Goal: Task Accomplishment & Management: Manage account settings

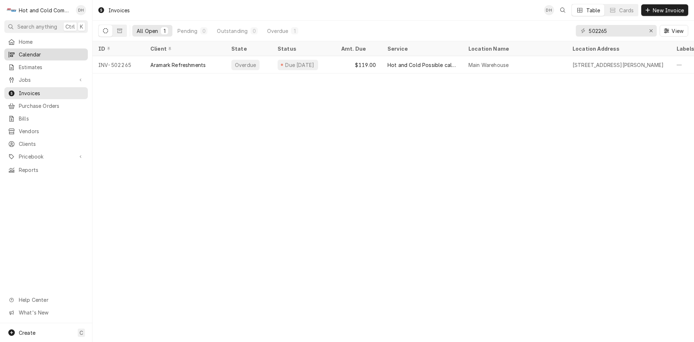
click at [35, 52] on span "Calendar" at bounding box center [51, 55] width 65 height 8
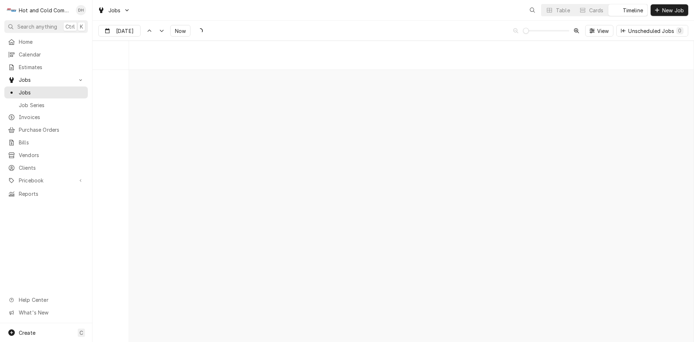
scroll to position [5665, 0]
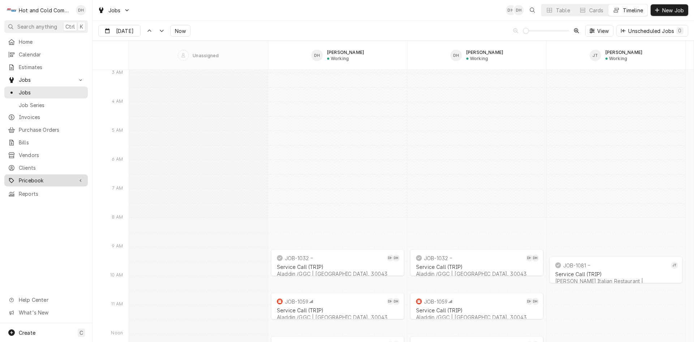
click at [58, 180] on link "Pricebook" at bounding box center [46, 180] width 84 height 12
click at [57, 202] on span "Parts & Materials" at bounding box center [51, 206] width 65 height 8
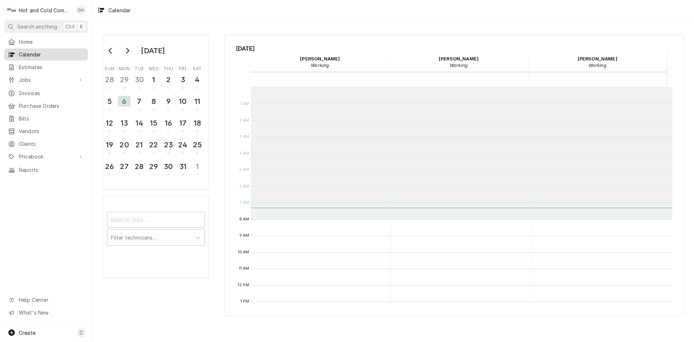
scroll to position [132, 0]
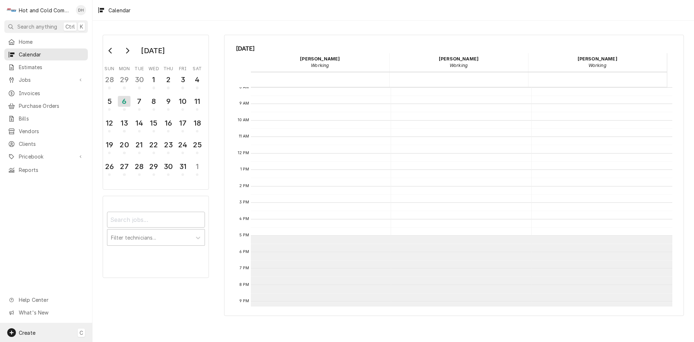
click at [27, 330] on span "Create" at bounding box center [27, 332] width 17 height 6
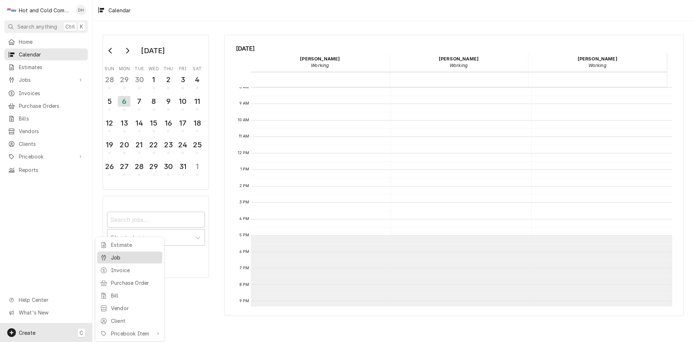
click at [125, 256] on div "Job" at bounding box center [135, 257] width 48 height 8
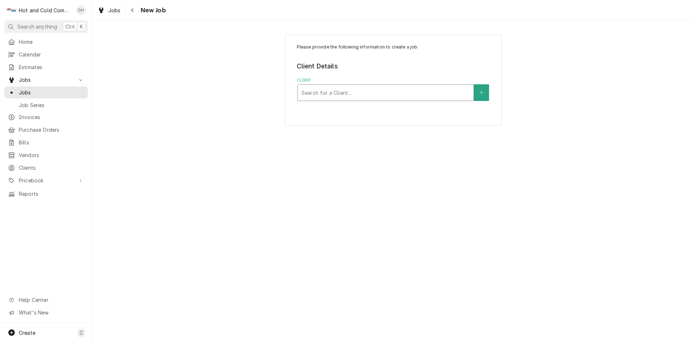
click at [393, 93] on div "Client" at bounding box center [386, 92] width 168 height 13
type input "Charles"
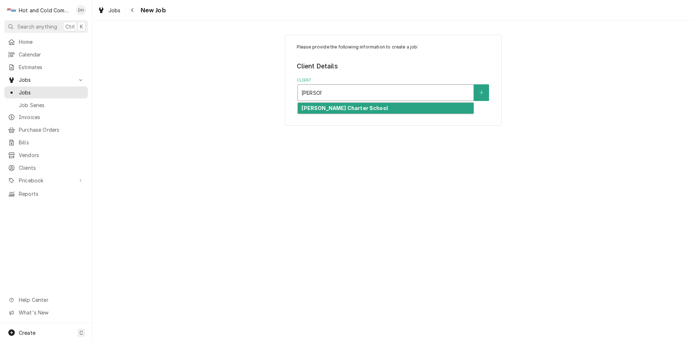
click at [389, 107] on div "Charles Drew Charter School" at bounding box center [386, 108] width 176 height 11
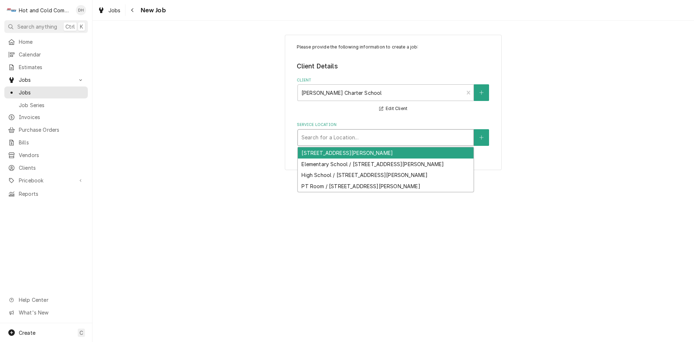
click at [429, 140] on div "Service Location" at bounding box center [386, 137] width 168 height 13
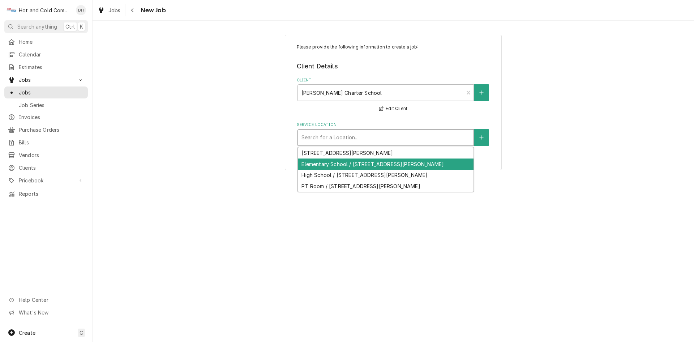
click at [424, 164] on div "Elementary School / 301 Eva Davis Way SE, Atlanta, GA 30317" at bounding box center [386, 163] width 176 height 11
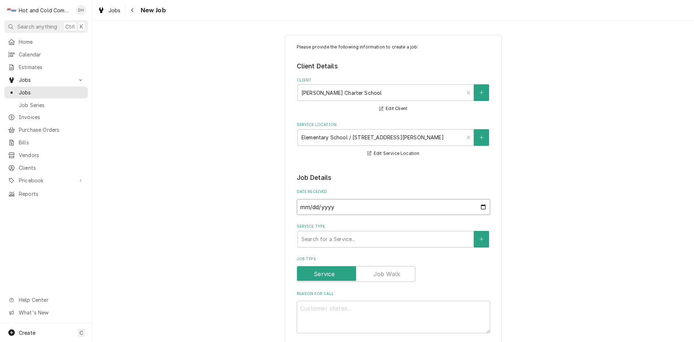
click at [484, 207] on input "2025-10-06" at bounding box center [393, 207] width 193 height 16
type input "2025-10-02"
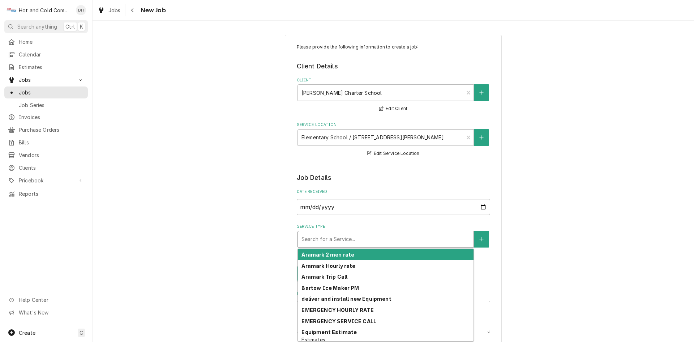
click at [410, 237] on div "Service Type" at bounding box center [386, 238] width 168 height 13
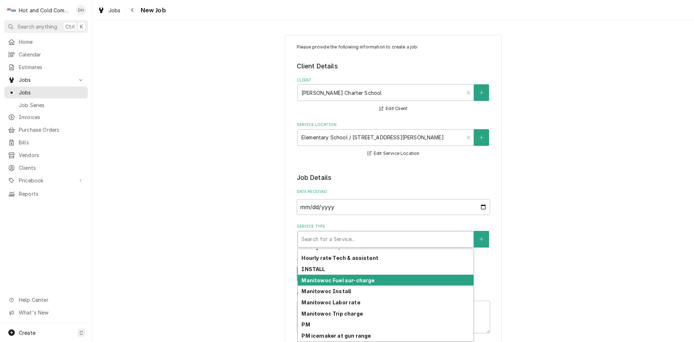
scroll to position [203, 0]
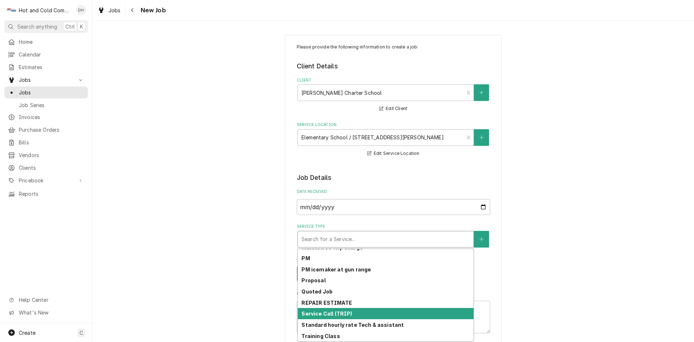
click at [352, 314] on div "Service Call (TRIP)" at bounding box center [386, 313] width 176 height 11
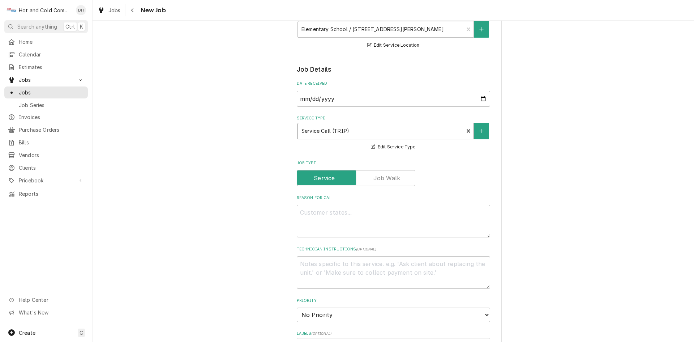
scroll to position [120, 0]
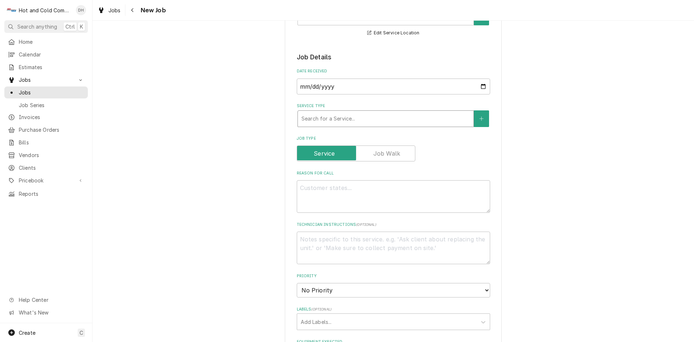
click at [322, 121] on div "Service Type" at bounding box center [386, 118] width 168 height 13
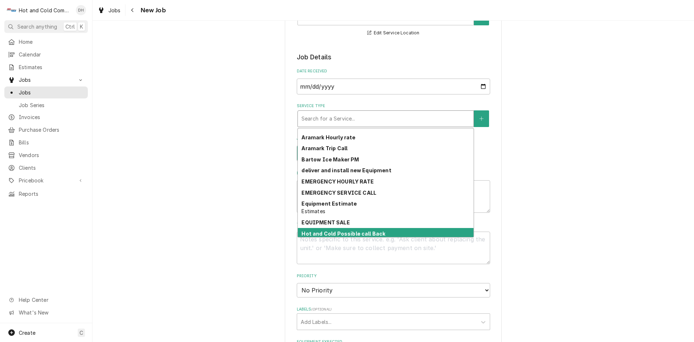
scroll to position [14, 0]
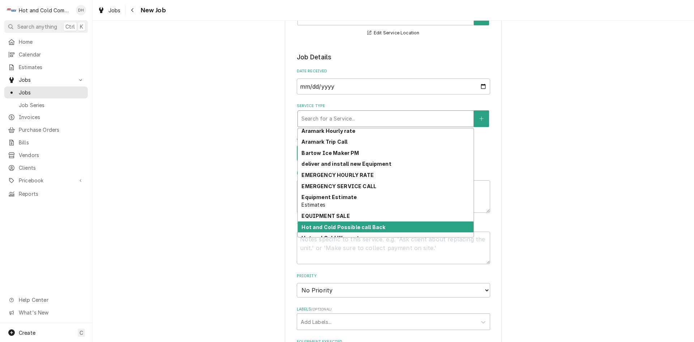
click at [455, 225] on div "Hot and Cold Possible call Back" at bounding box center [386, 226] width 176 height 11
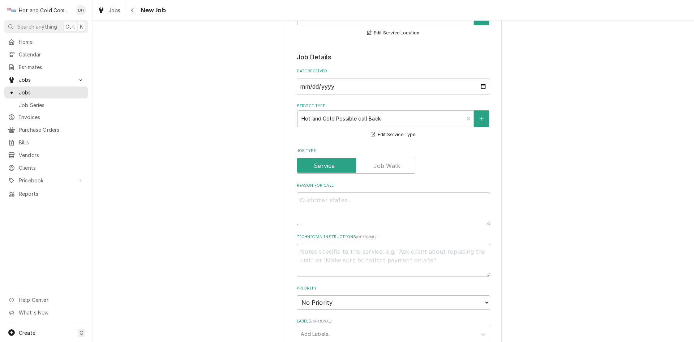
click at [347, 201] on textarea "Reason For Call" at bounding box center [393, 208] width 193 height 33
type textarea "x"
type textarea "H"
type textarea "x"
type textarea "Ha"
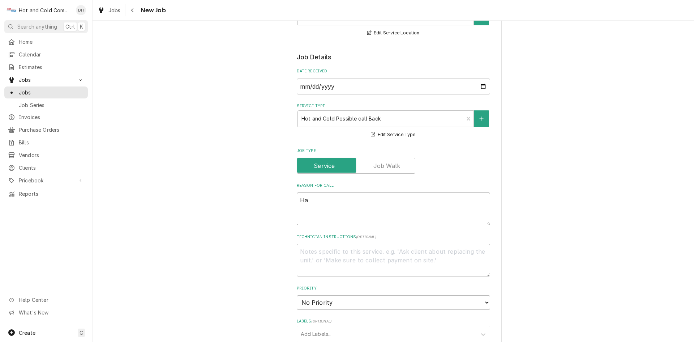
type textarea "x"
type textarea "Hav"
type textarea "x"
type textarea "Have"
type textarea "x"
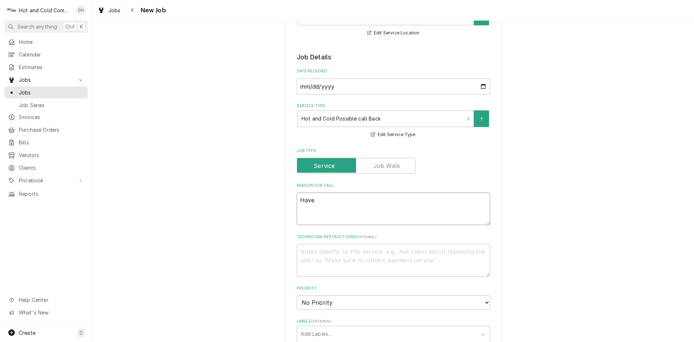
type textarea "Have"
type textarea "x"
type textarea "Have D"
type textarea "x"
type textarea "Have Da"
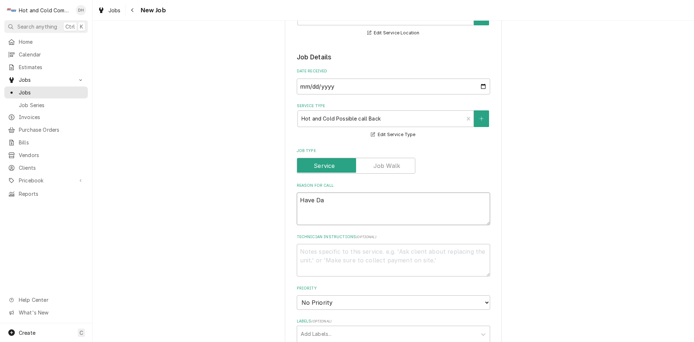
type textarea "x"
type textarea "Have Dav"
type textarea "x"
type textarea "Have Davi"
type textarea "x"
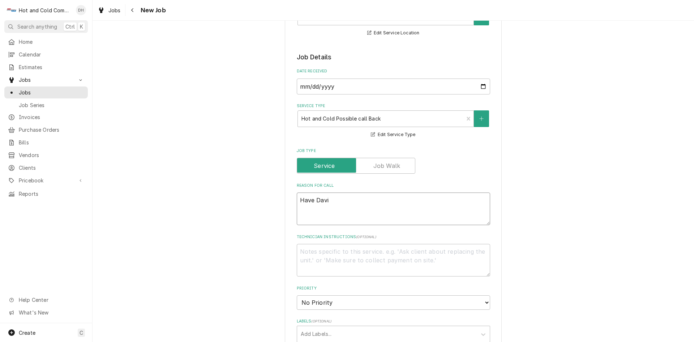
type textarea "Have David"
type textarea "x"
type textarea "Have David"
type textarea "x"
type textarea "Have David t"
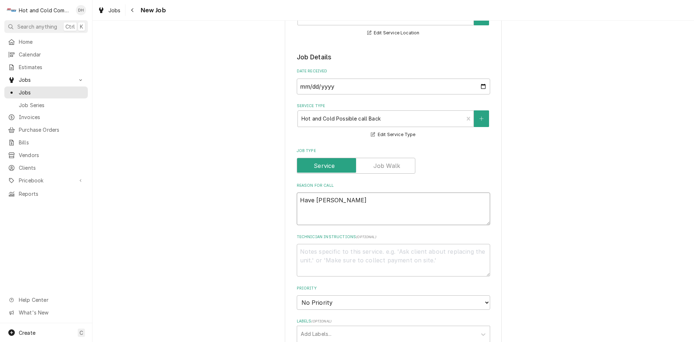
type textarea "x"
type textarea "Have David to"
type textarea "x"
type textarea "Have David to"
type textarea "x"
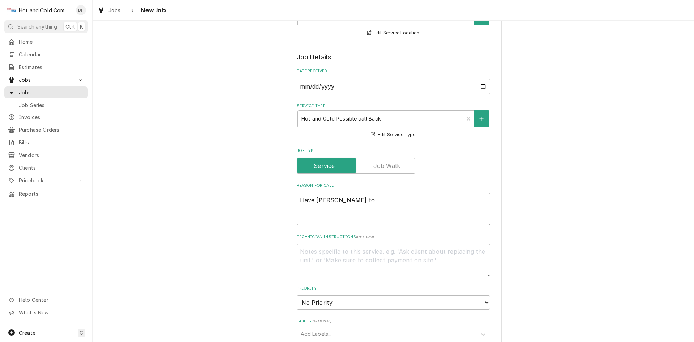
type textarea "Have David to c"
type textarea "x"
type textarea "Have David to co"
type textarea "x"
type textarea "Have David to com"
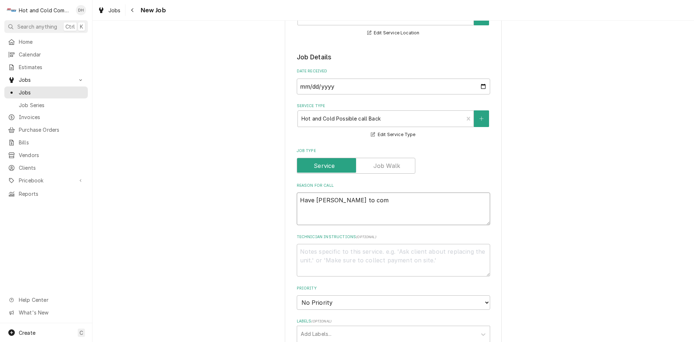
type textarea "x"
type textarea "Have David to come"
type textarea "x"
type textarea "Have David to come"
type textarea "x"
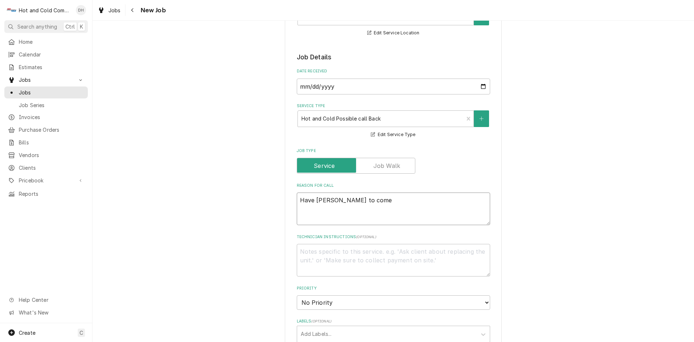
type textarea "Have David to come o"
type textarea "x"
type textarea "Have David to come ou"
type textarea "x"
type textarea "Have David to come out"
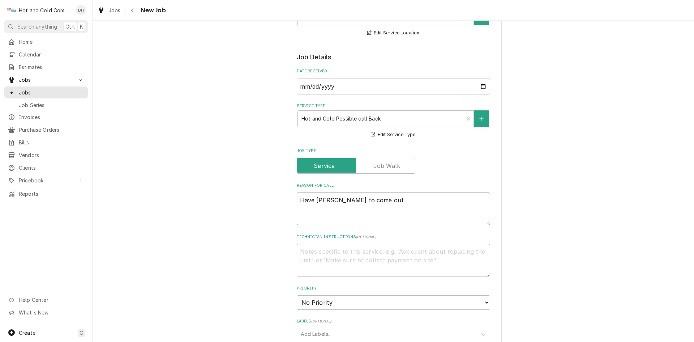
type textarea "x"
type textarea "Have David to come out"
type textarea "x"
type textarea "Have David to come out a"
type textarea "x"
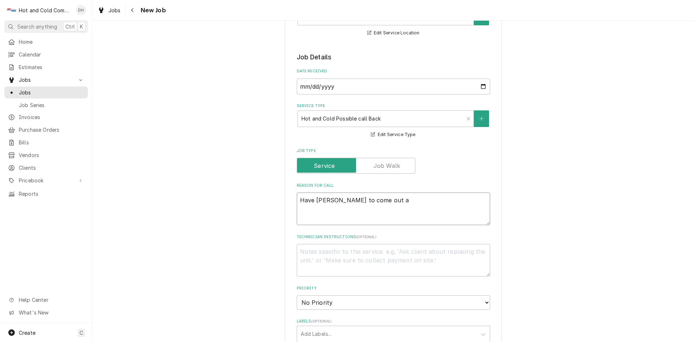
type textarea "Have David to come out an"
type textarea "x"
type textarea "Have David to come out and"
type textarea "x"
type textarea "Have David to come out and"
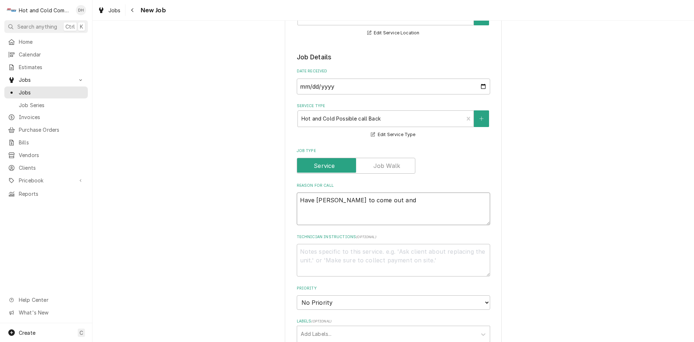
type textarea "x"
type textarea "Have David to come out and l"
type textarea "x"
type textarea "Have David to come out and lo"
type textarea "x"
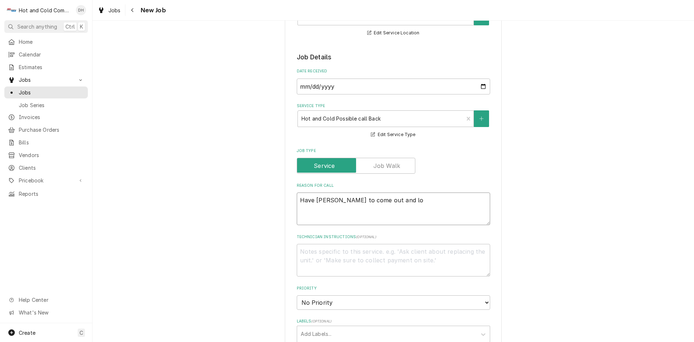
type textarea "Have David to come out and loo"
type textarea "x"
type textarea "Have David to come out and look"
type textarea "x"
type textarea "Have David to come out and look"
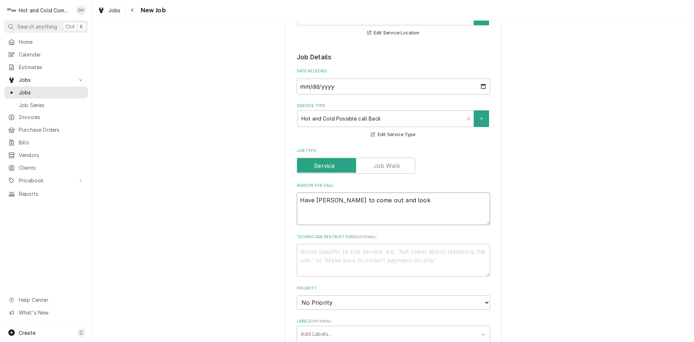
type textarea "x"
type textarea "Have David to come out and look a"
type textarea "x"
type textarea "Have David to come out and look at"
type textarea "x"
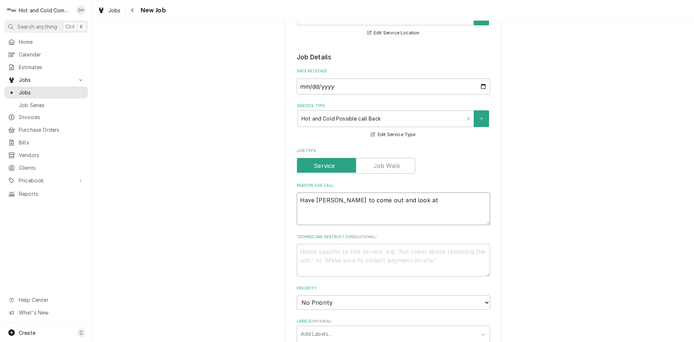
type textarea "Have David to come out and look at"
type textarea "x"
type textarea "Have David to come out and look at t"
type textarea "x"
type textarea "Have David to come out and look at th"
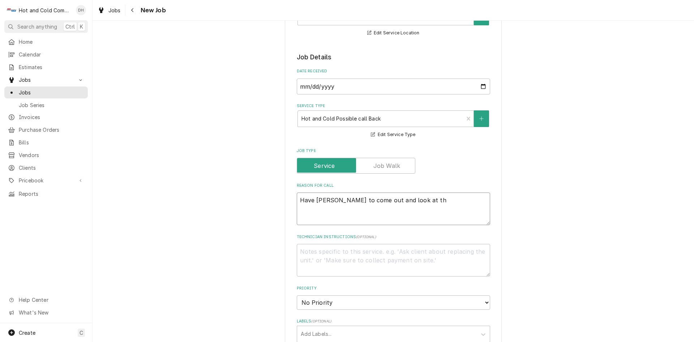
type textarea "x"
type textarea "Have David to come out and look at the"
type textarea "x"
type textarea "Have David to come out and look at the"
type textarea "x"
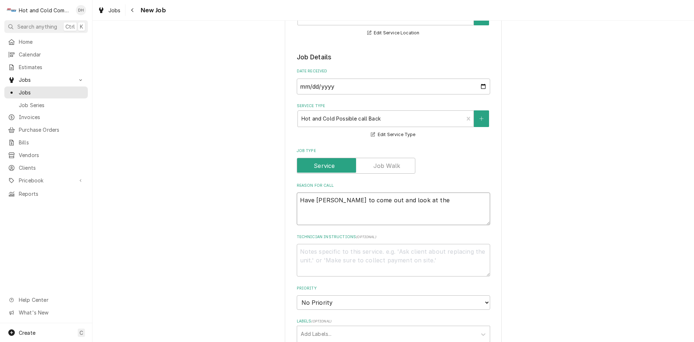
type textarea "Have David to come out and look at the f"
type textarea "x"
type textarea "Have David to come out and look at the fr"
type textarea "x"
type textarea "Have David to come out and look at the fre"
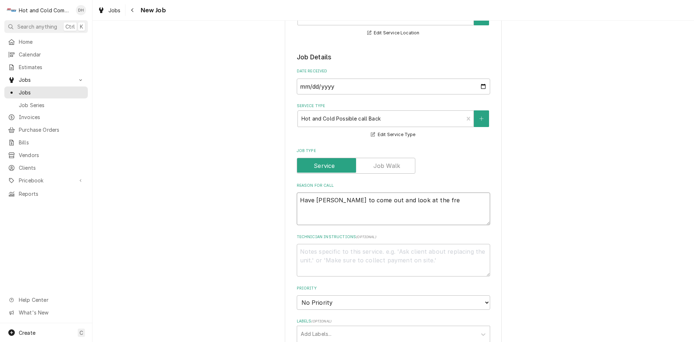
type textarea "x"
type textarea "Have David to come out and look at the free"
type textarea "x"
type textarea "Have David to come out and look at the freez"
type textarea "x"
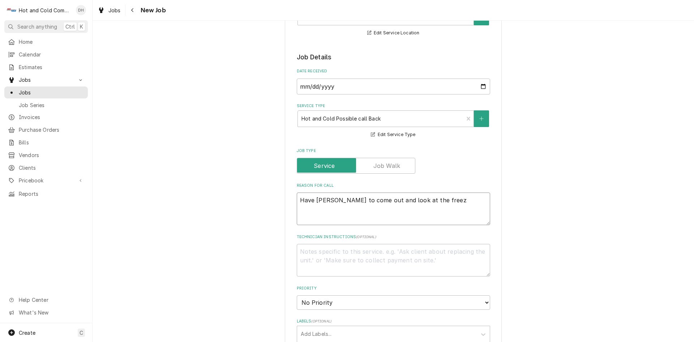
type textarea "Have David to come out and look at the freeze"
type textarea "x"
type textarea "Have David to come out and look at the freezer"
type textarea "x"
type textarea "Have David to come out and look at the freezer"
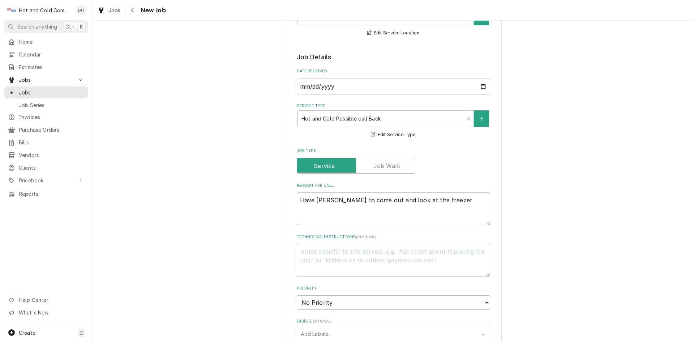
type textarea "x"
type textarea "Have David to come out and look at the freezer a"
type textarea "x"
type textarea "Have David to come out and look at the freezer at"
type textarea "x"
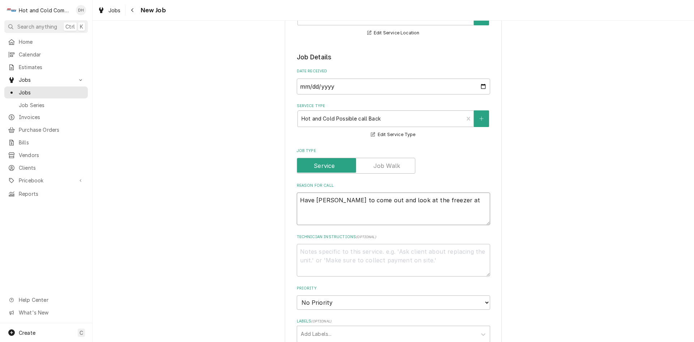
type textarea "Have David to come out and look at the freezer at"
type textarea "x"
type textarea "Have David to come out and look at the freezer at E"
type textarea "x"
type textarea "Have David to come out and look at the freezer at El"
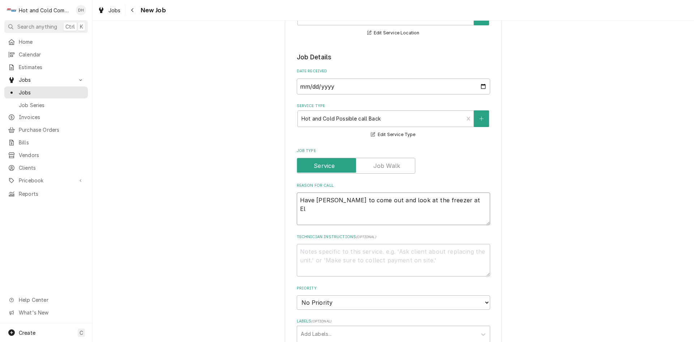
type textarea "x"
type textarea "Have David to come out and look at the freezer at Ele"
type textarea "x"
type textarea "Have David to come out and look at the freezer at Elem"
type textarea "x"
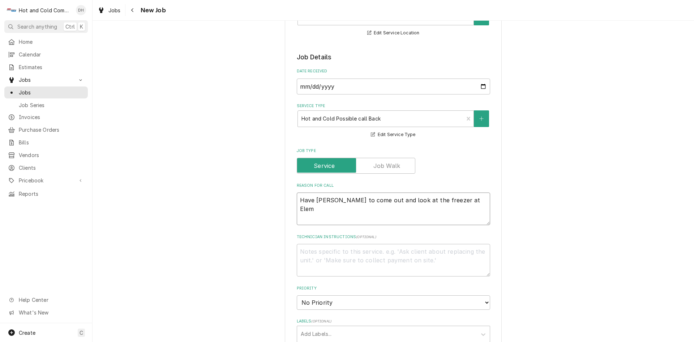
type textarea "Have David to come out and look at the freezer at Eleme"
type textarea "x"
type textarea "Have David to come out and look at the freezer at Elemen"
type textarea "x"
type textarea "Have David to come out and look at the freezer at Element"
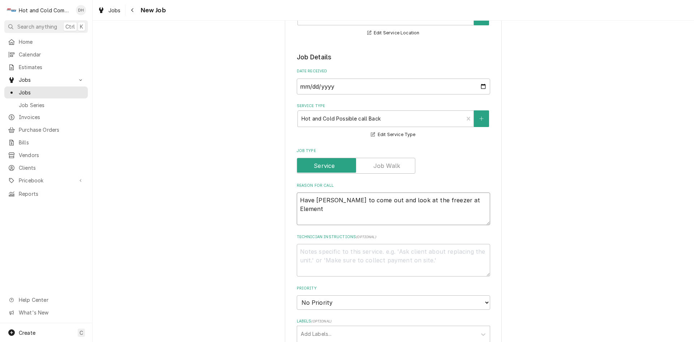
type textarea "x"
type textarea "Have David to come out and look at the freezer at Elementa"
type textarea "x"
type textarea "Have David to come out and look at the freezer at Elementar"
type textarea "x"
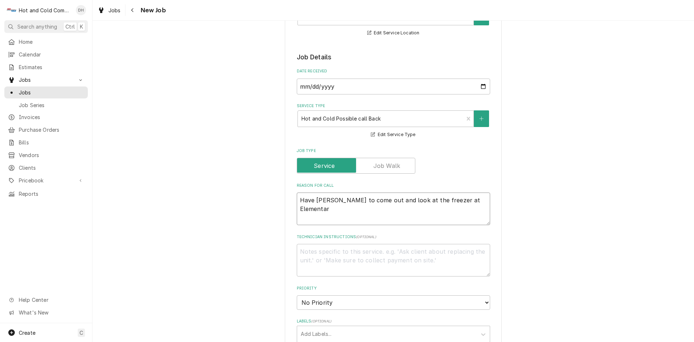
type textarea "Have David to come out and look at the freezer at Elementary"
type textarea "x"
type textarea "Have David to come out and look at the freezer at Elementary."
type textarea "x"
type textarea "Have David to come out and look at the freezer at Elementary."
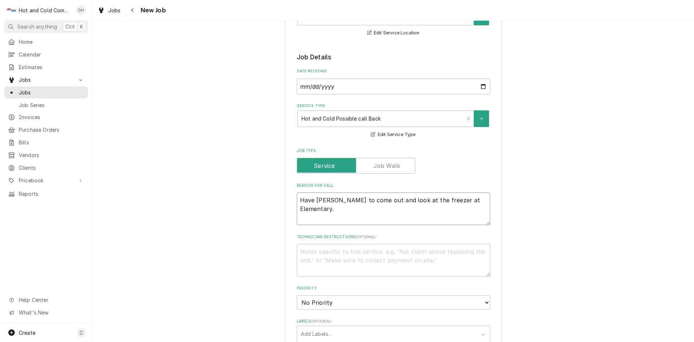
type textarea "x"
type textarea "Have David to come out and look at the freezer at Elementary. I"
type textarea "x"
type textarea "Have David to come out and look at the freezer at Elementary. It"
type textarea "x"
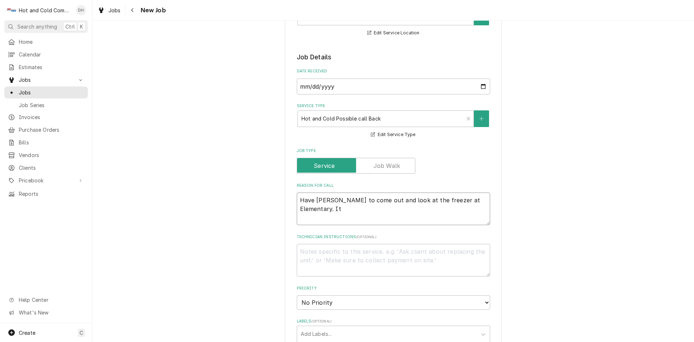
type textarea "Have David to come out and look at the freezer at Elementary. It;"
type textarea "x"
type textarea "Have David to come out and look at the freezer at Elementary. It;s"
type textarea "x"
type textarea "Have David to come out and look at the freezer at Elementary. It;s"
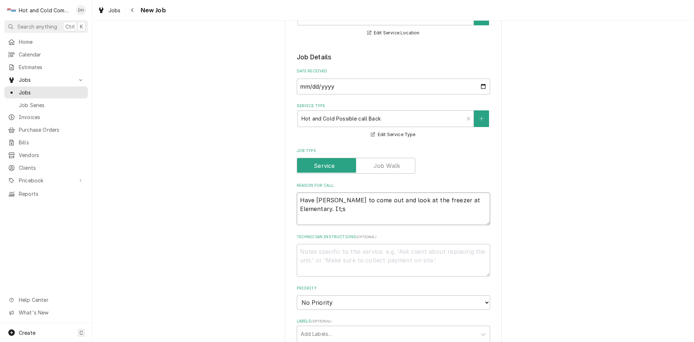
type textarea "x"
type textarea "Have David to come out and look at the freezer at Elementary. It;s s"
type textarea "x"
type textarea "Have David to come out and look at the freezer at Elementary. It;s st"
type textarea "x"
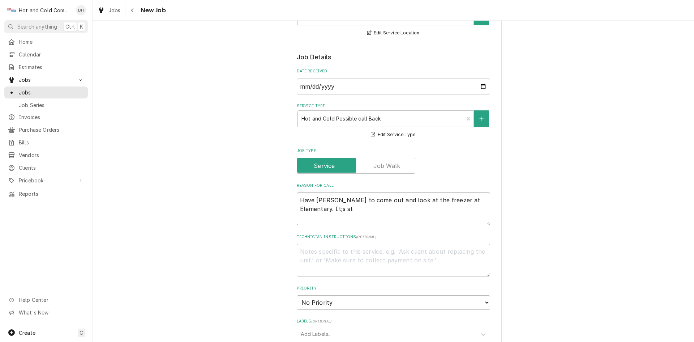
type textarea "Have David to come out and look at the freezer at Elementary. It;s sti"
type textarea "x"
type textarea "Have David to come out and look at the freezer at Elementary. It;s stil"
type textarea "x"
type textarea "Have David to come out and look at the freezer at Elementary. It;s still"
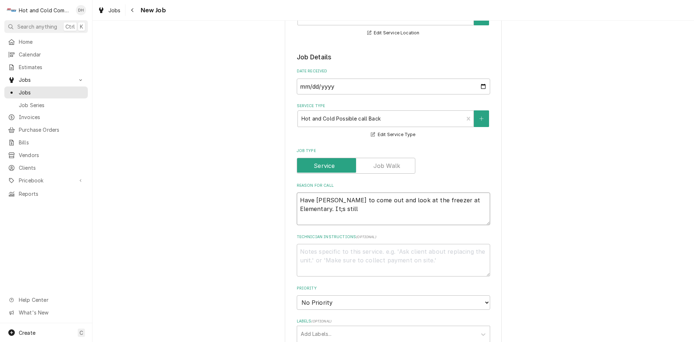
type textarea "x"
type textarea "Have David to come out and look at the freezer at Elementary. It;s still"
type textarea "x"
type textarea "Have David to come out and look at the freezer at Elementary. It;s still m"
type textarea "x"
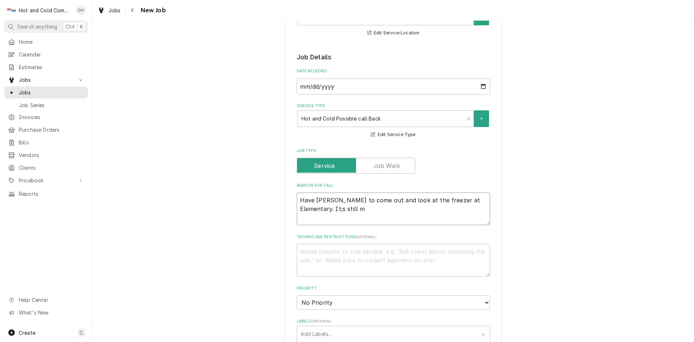
type textarea "Have David to come out and look at the freezer at Elementary. It;s still ma"
type textarea "x"
type textarea "Have David to come out and look at the freezer at Elementary. It;s still mak"
type textarea "x"
type textarea "Have David to come out and look at the freezer at Elementary. It;s still maki"
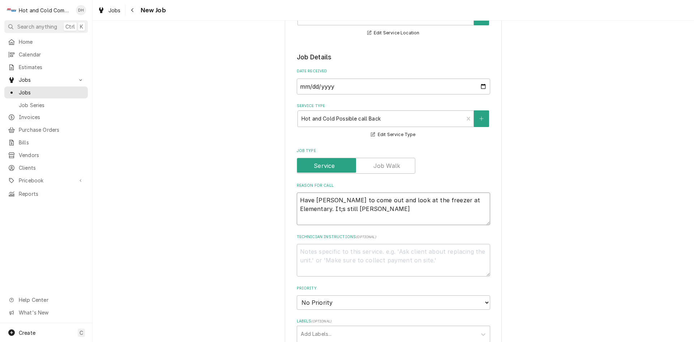
type textarea "x"
type textarea "Have David to come out and look at the freezer at Elementary. It;s still makin"
type textarea "x"
type textarea "Have David to come out and look at the freezer at Elementary. It;s still making"
type textarea "x"
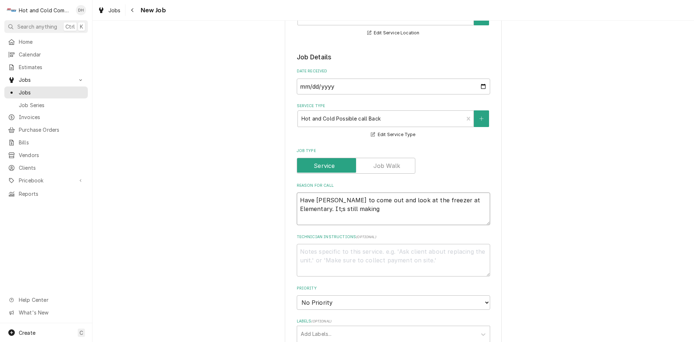
type textarea "Have David to come out and look at the freezer at Elementary. It;s still making"
type textarea "x"
type textarea "Have David to come out and look at the freezer at Elementary. It;s still making…"
type textarea "x"
type textarea "Have David to come out and look at the freezer at Elementary. It;s still making…"
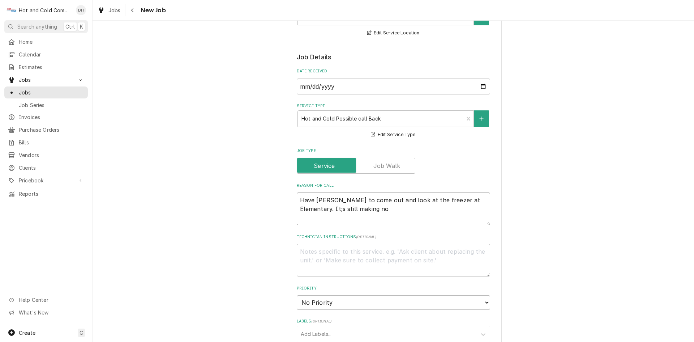
type textarea "x"
type textarea "Have David to come out and look at the freezer at Elementary. It;s still making…"
type textarea "x"
type textarea "Have David to come out and look at the freezer at Elementary. It;s still making…"
type textarea "x"
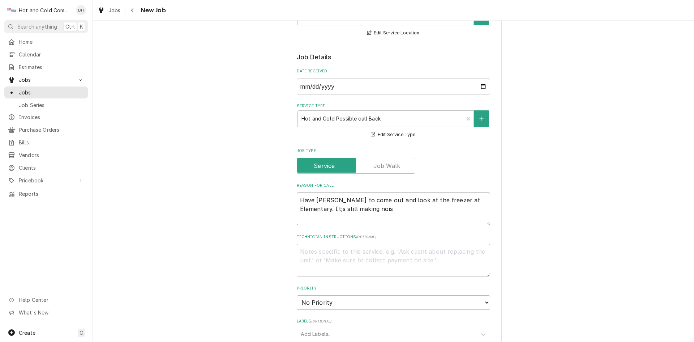
type textarea "Have David to come out and look at the freezer at Elementary. It;s still making…"
type textarea "x"
type textarea "Have David to come out and look at the freezer at Elementary. It;s still making…"
type textarea "x"
type textarea "Have David to come out and look at the freezer at Elementary. It;s still making…"
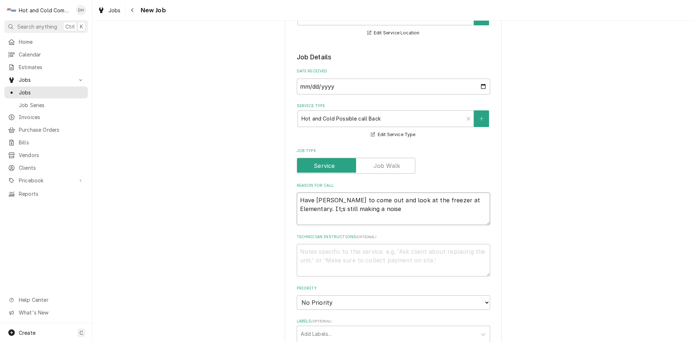
type textarea "x"
type textarea "Have David to come out and look at the freezer at Elementary. It;s still making…"
type textarea "x"
type textarea "Have David to come out and look at the freezer at Elementary. It;s still making…"
type textarea "x"
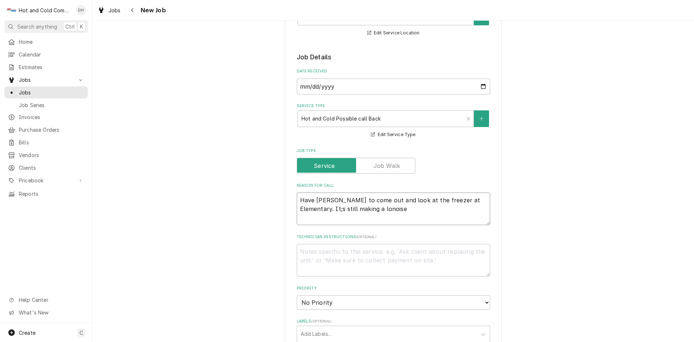
type textarea "Have David to come out and look at the freezer at Elementary. It;s still making…"
type textarea "x"
type textarea "Have David to come out and look at the freezer at Elementary. It;s still making…"
type textarea "x"
type textarea "Have David to come out and look at the freezer at Elementary. It;s still making…"
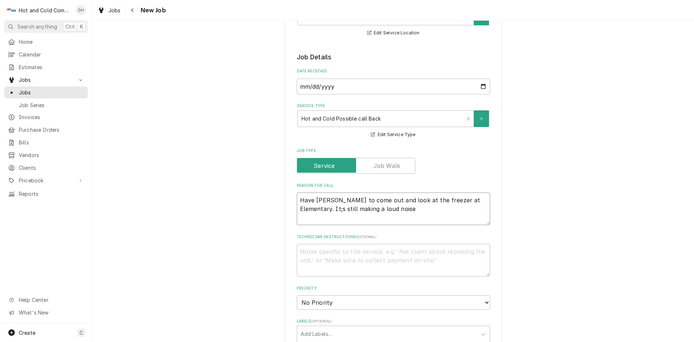
type textarea "x"
type textarea "Have David to come out and look at the freezer at Elementary. It;s still making…"
type textarea "x"
type textarea "Have David to come out and look at the freezer at Elementary. It;s still making…"
type textarea "x"
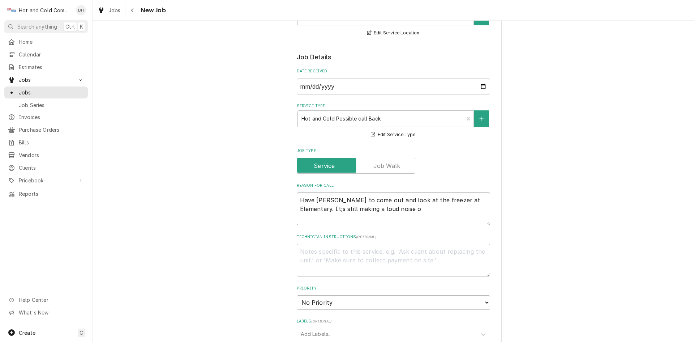
type textarea "Have David to come out and look at the freezer at Elementary. It;s still making…"
type textarea "x"
type textarea "Have David to come out and look at the freezer at Elementary. It;s still making…"
type textarea "x"
type textarea "Have David to come out and look at the freezer at Elementary. It;s still making…"
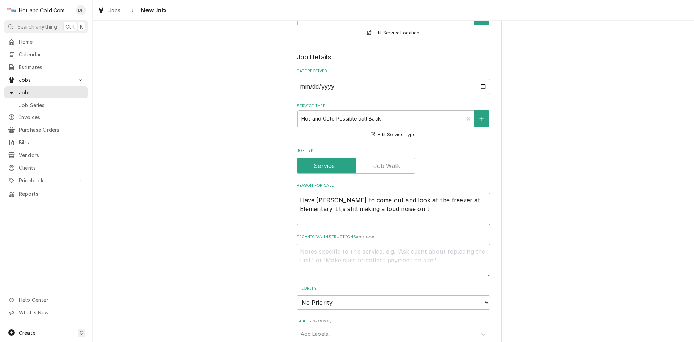
type textarea "x"
type textarea "Have David to come out and look at the freezer at Elementary. It;s still making…"
type textarea "x"
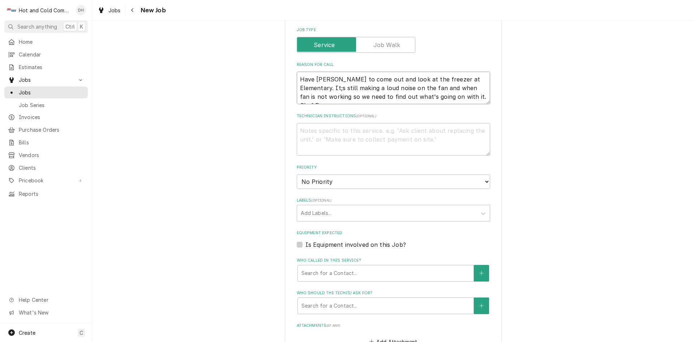
scroll to position [362, 0]
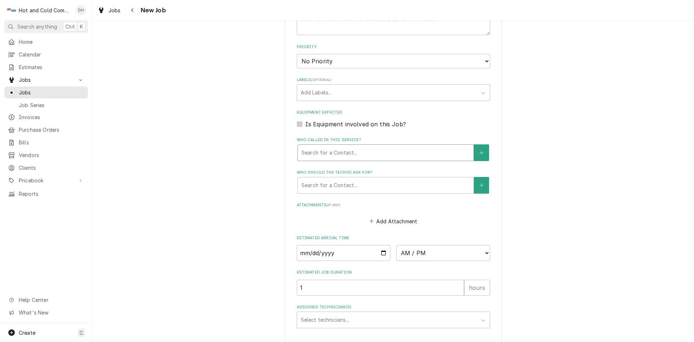
click at [322, 147] on div "Who called in this service?" at bounding box center [386, 152] width 168 height 13
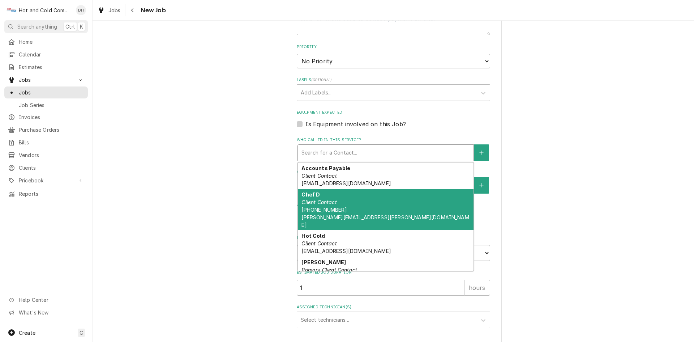
click at [336, 198] on div "Chef D Client Contact (470) 355-1211 Dedric.henderson@drewcharterschool.org" at bounding box center [386, 210] width 176 height 42
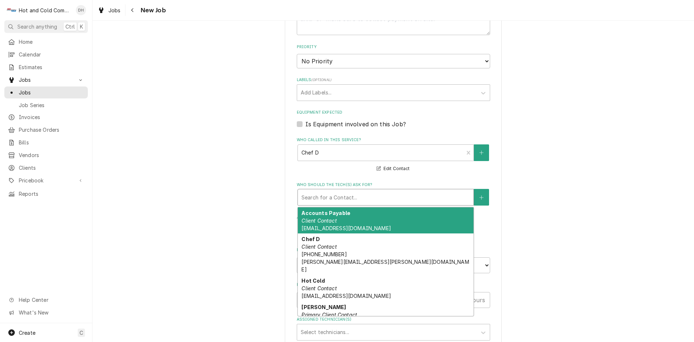
click at [381, 194] on div "Who should the tech(s) ask for?" at bounding box center [386, 197] width 168 height 13
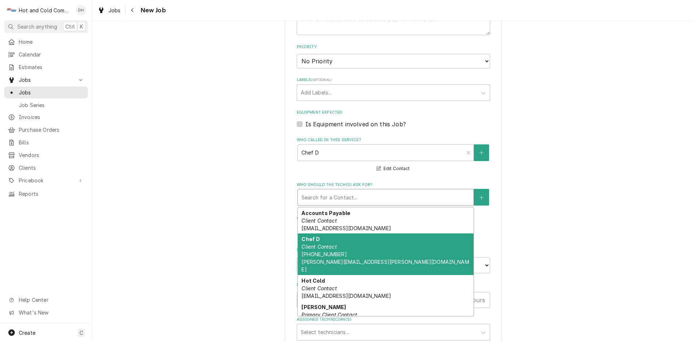
click at [366, 245] on div "Chef D Client Contact (470) 355-1211 Dedric.henderson@drewcharterschool.org" at bounding box center [386, 254] width 176 height 42
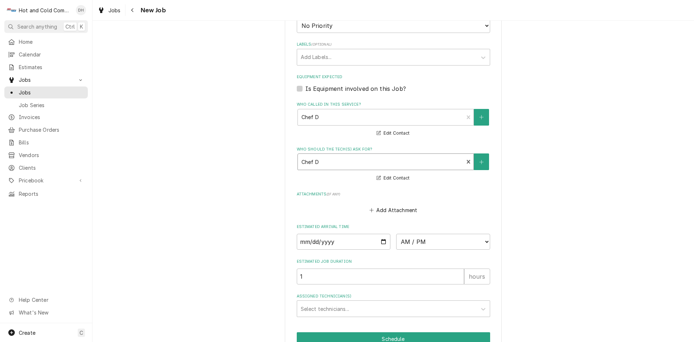
scroll to position [435, 0]
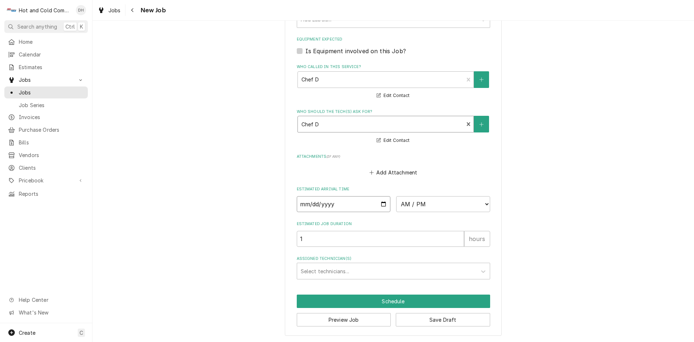
click at [381, 204] on input "Date" at bounding box center [344, 204] width 94 height 16
click at [484, 204] on select "AM / PM 6:00 AM 6:15 AM 6:30 AM 6:45 AM 7:00 AM 7:15 AM 7:30 AM 7:45 AM 8:00 AM…" at bounding box center [443, 204] width 94 height 16
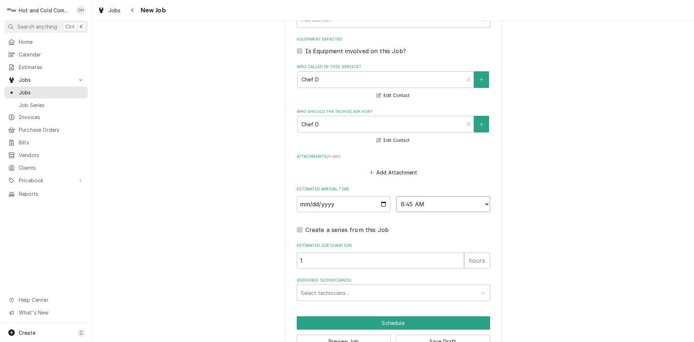
scroll to position [456, 0]
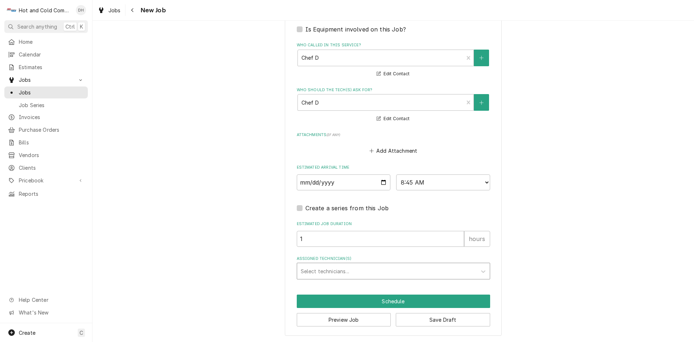
click at [347, 268] on div "Assigned Technician(s)" at bounding box center [387, 270] width 172 height 13
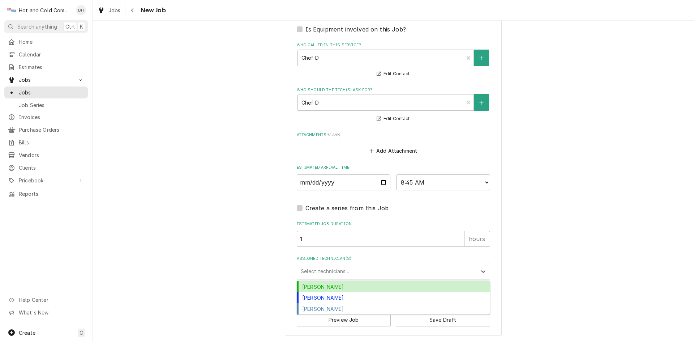
click at [338, 284] on div "[PERSON_NAME]" at bounding box center [393, 286] width 193 height 11
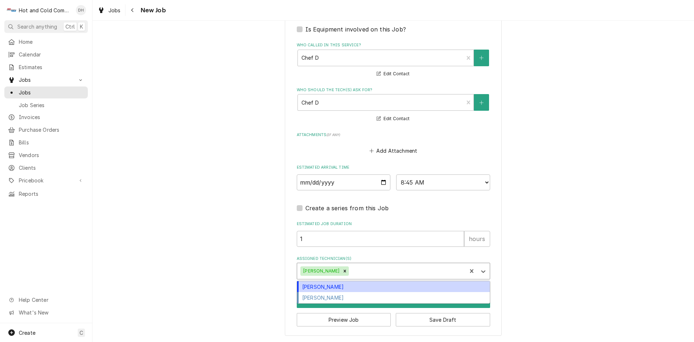
click at [377, 270] on div "Assigned Technician(s)" at bounding box center [406, 270] width 113 height 13
click at [338, 287] on div "[PERSON_NAME]" at bounding box center [393, 286] width 193 height 11
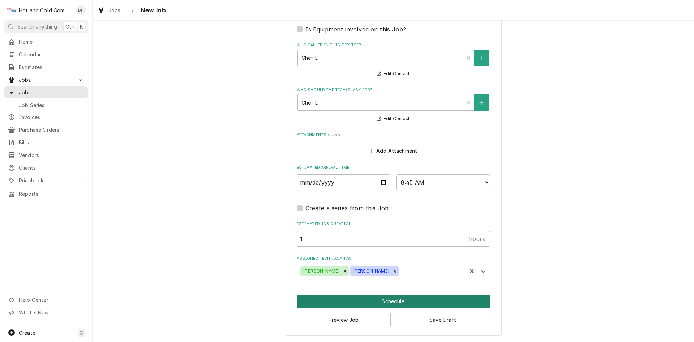
click at [398, 302] on button "Schedule" at bounding box center [393, 300] width 193 height 13
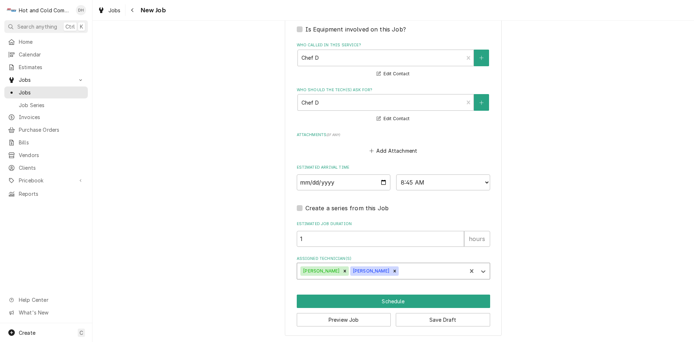
scroll to position [450, 0]
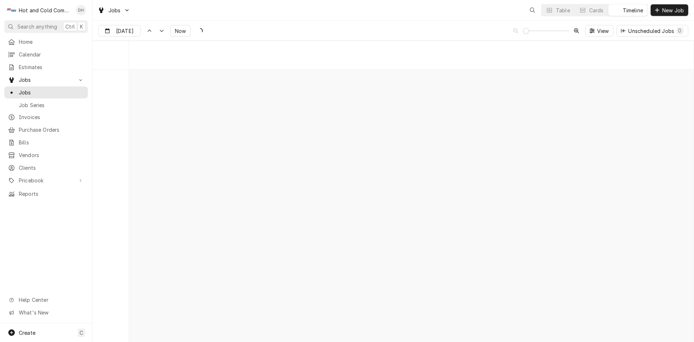
scroll to position [5665, 0]
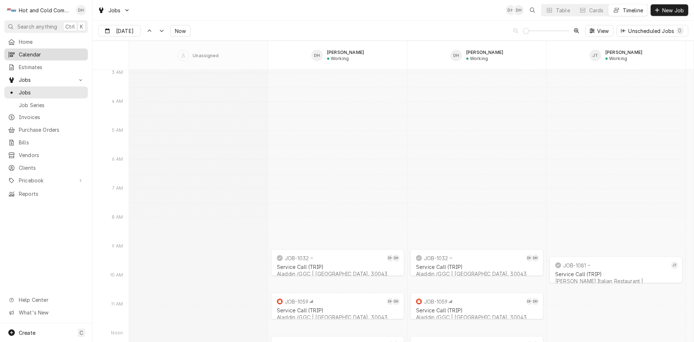
click at [20, 55] on span "Calendar" at bounding box center [51, 55] width 65 height 8
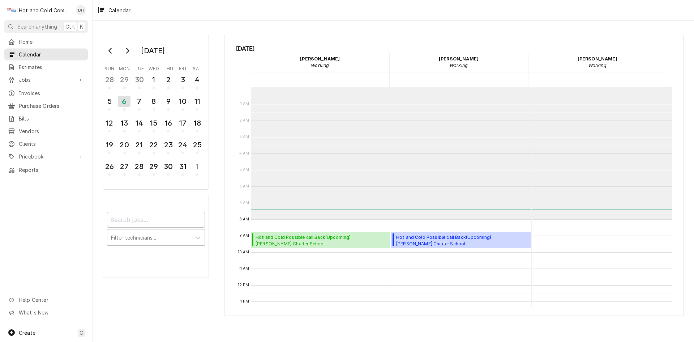
scroll to position [132, 0]
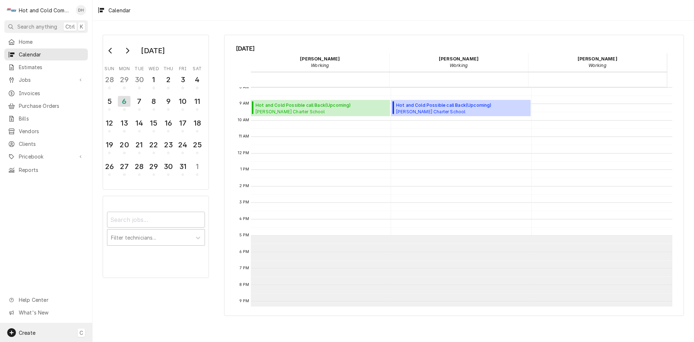
click at [28, 332] on span "Create" at bounding box center [27, 332] width 17 height 6
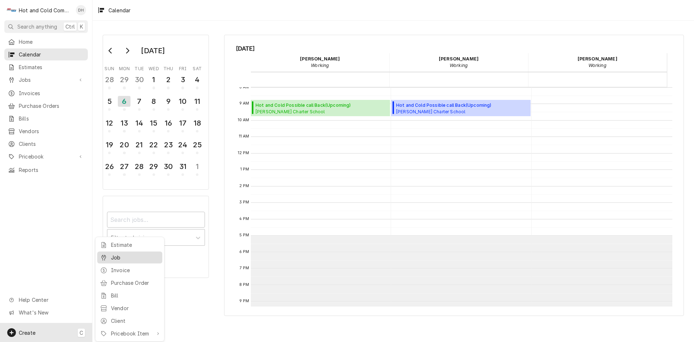
click at [116, 259] on div "Job" at bounding box center [135, 257] width 48 height 8
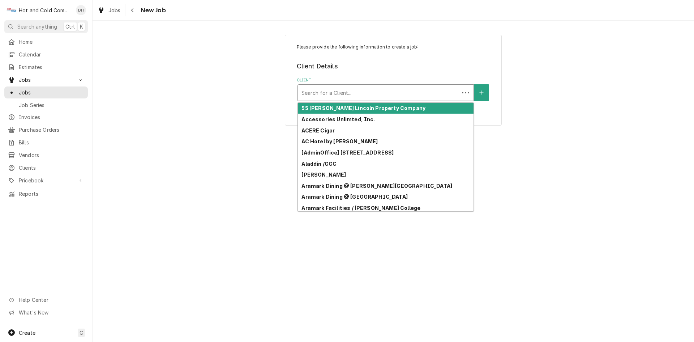
click at [443, 95] on div "Client" at bounding box center [379, 92] width 154 height 13
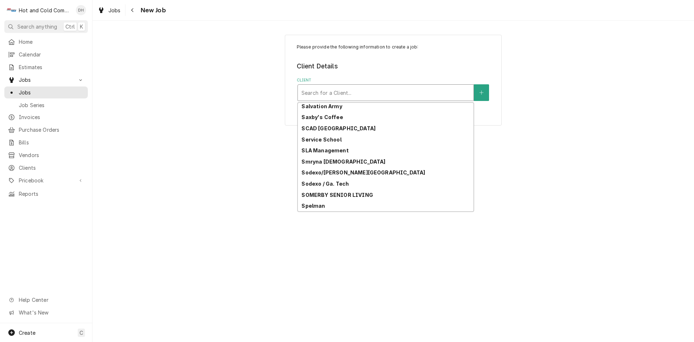
scroll to position [1899, 0]
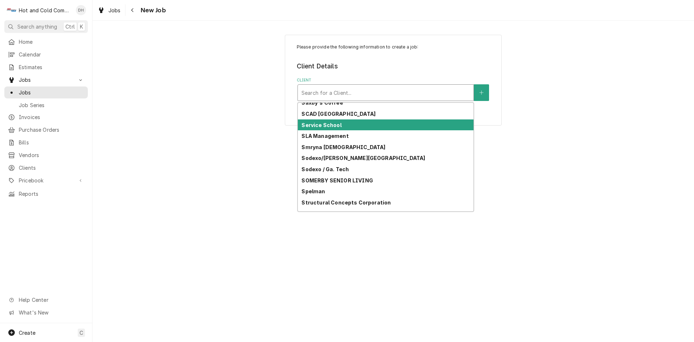
click at [368, 125] on div "Service School" at bounding box center [386, 124] width 176 height 11
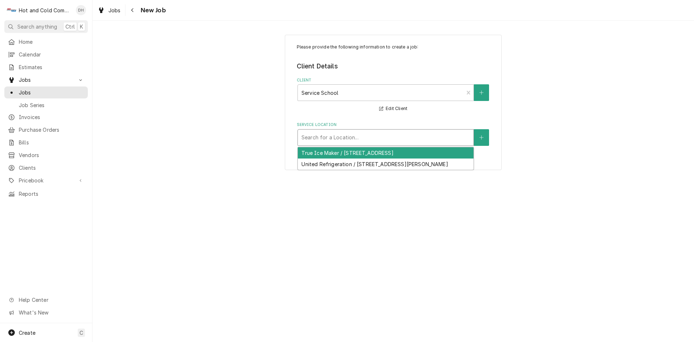
click at [427, 140] on div "Service Location" at bounding box center [386, 137] width 168 height 13
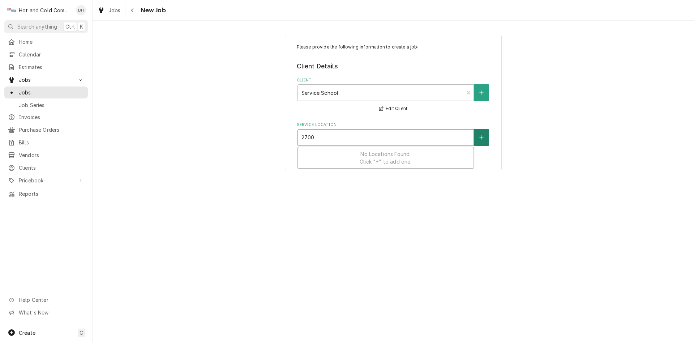
type input "2700"
click at [486, 142] on button "Service Location" at bounding box center [481, 137] width 15 height 17
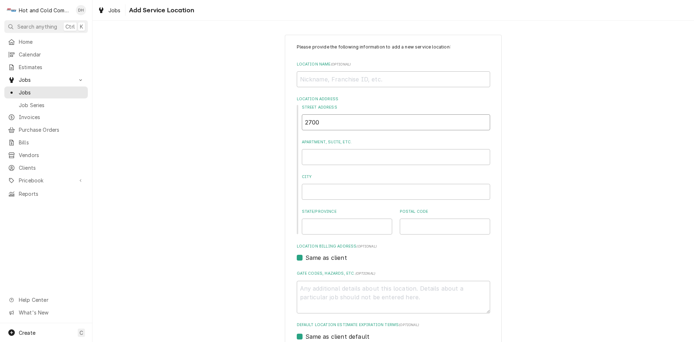
click at [353, 122] on input "2700" at bounding box center [396, 122] width 188 height 16
type textarea "x"
type input "2700"
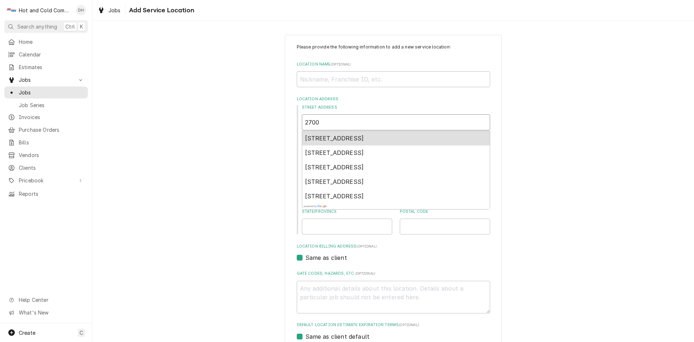
type textarea "x"
type input "2700 B"
type textarea "x"
type input "2700 Ba"
type textarea "x"
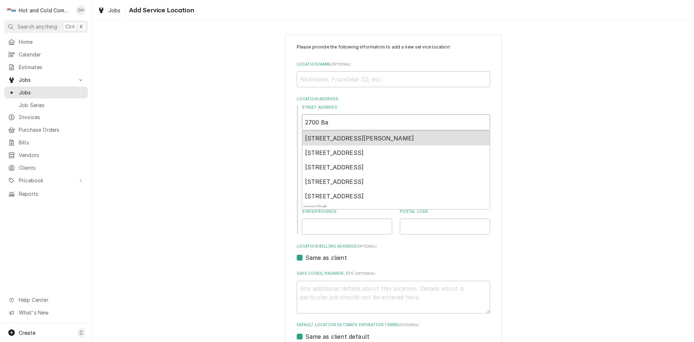
type input "2700 Bak"
click at [371, 139] on span "2700 Baker Road, Acworth, GA, USA" at bounding box center [359, 137] width 109 height 7
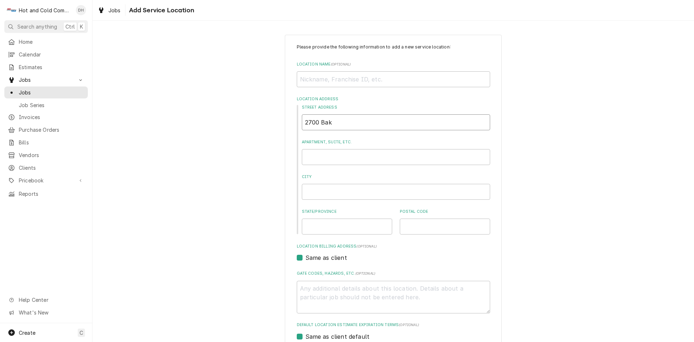
type textarea "x"
type input "2700 Baker Rd"
type textarea "x"
type input "2700 Baker Rd"
click at [372, 78] on input "Location Name ( optional )" at bounding box center [393, 79] width 193 height 16
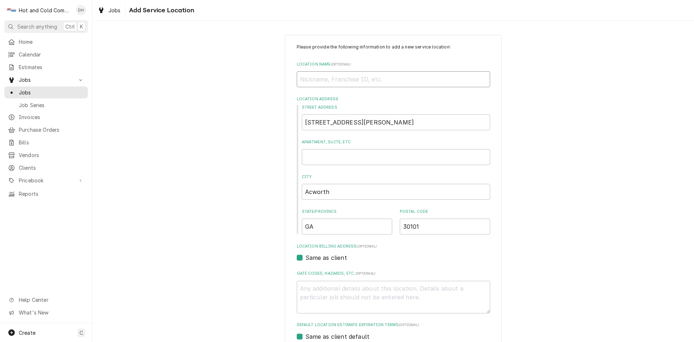
type textarea "x"
type input "S"
type textarea "x"
type input "SH"
type textarea "x"
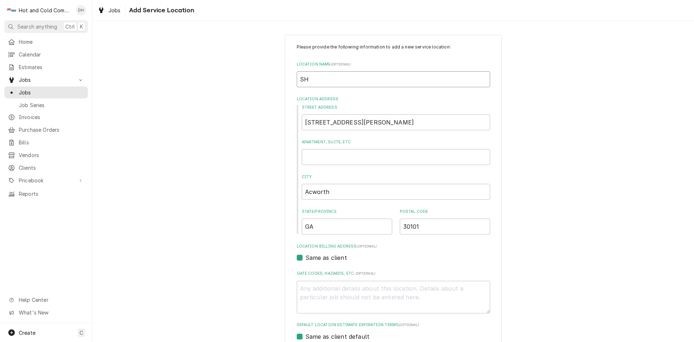
type input "SHO"
type textarea "x"
type input "SHOP"
type textarea "x"
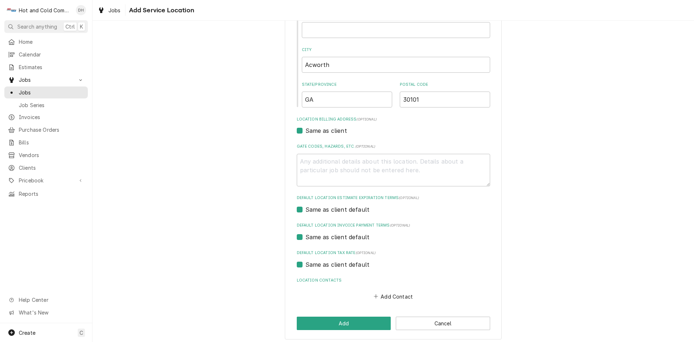
scroll to position [131, 0]
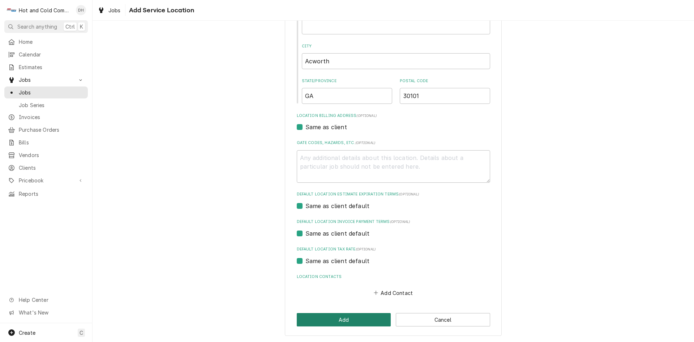
type input "SHOP"
click at [339, 321] on button "Add" at bounding box center [344, 319] width 94 height 13
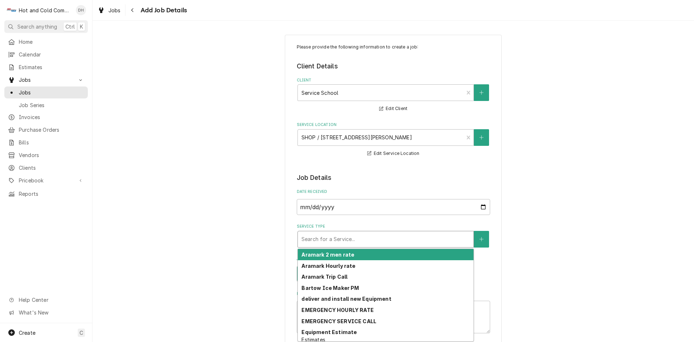
drag, startPoint x: 418, startPoint y: 239, endPoint x: 425, endPoint y: 240, distance: 6.9
click at [418, 240] on div "Service Type" at bounding box center [386, 238] width 168 height 13
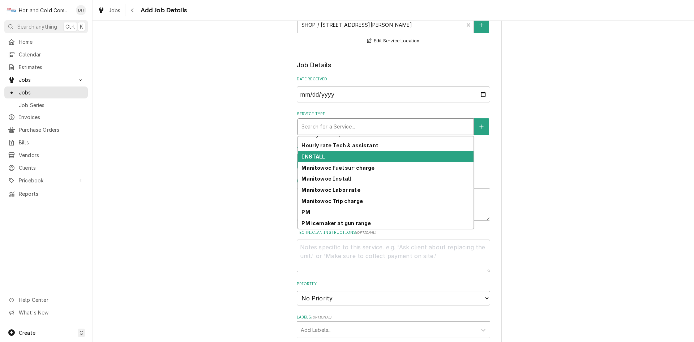
scroll to position [120, 0]
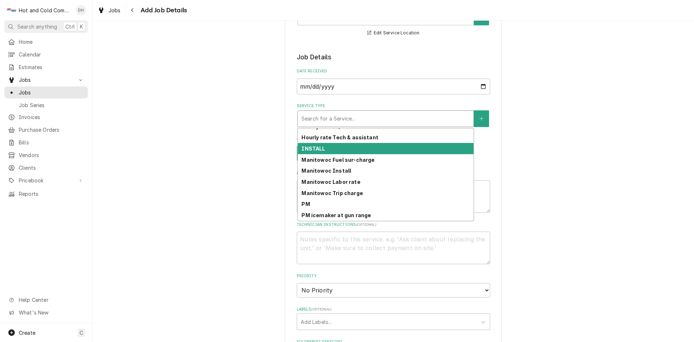
click at [314, 151] on div "INSTALL" at bounding box center [386, 148] width 176 height 11
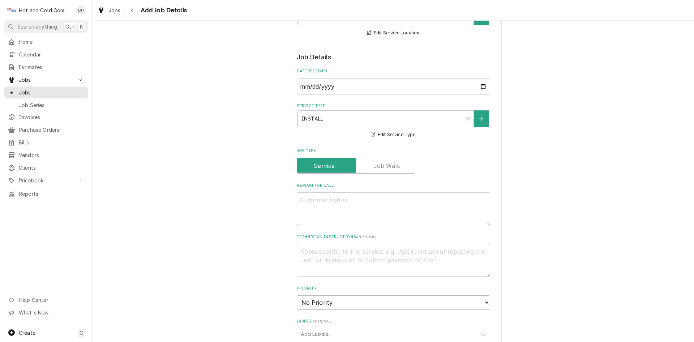
click at [364, 204] on textarea "Reason For Call" at bounding box center [393, 208] width 193 height 33
type textarea "x"
type textarea "T"
type textarea "x"
type textarea "To"
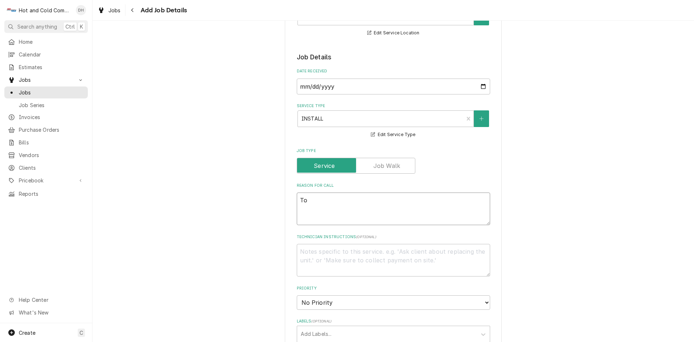
type textarea "x"
type textarea "To"
type textarea "x"
type textarea "To I"
type textarea "x"
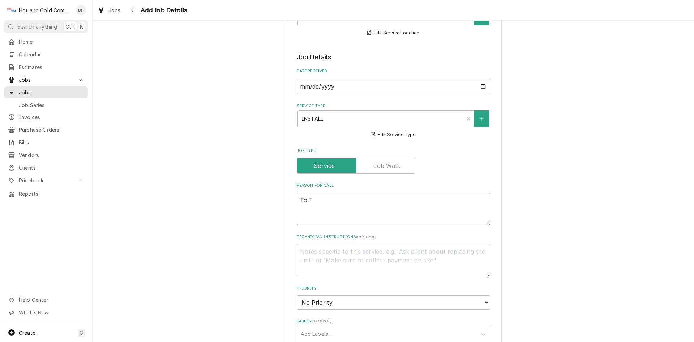
type textarea "To In"
type textarea "x"
type textarea "To Ins"
type textarea "x"
type textarea "To Inst"
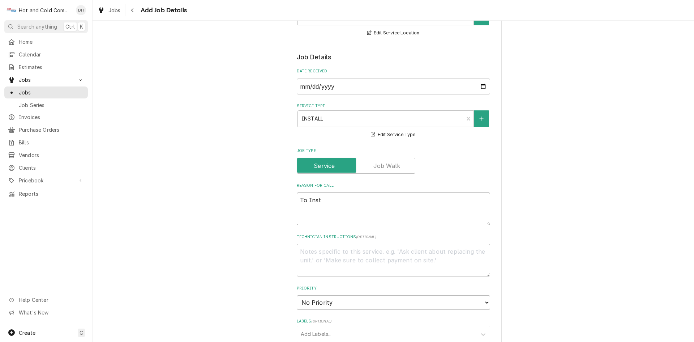
type textarea "x"
type textarea "To Insta"
type textarea "x"
type textarea "To Instal"
type textarea "x"
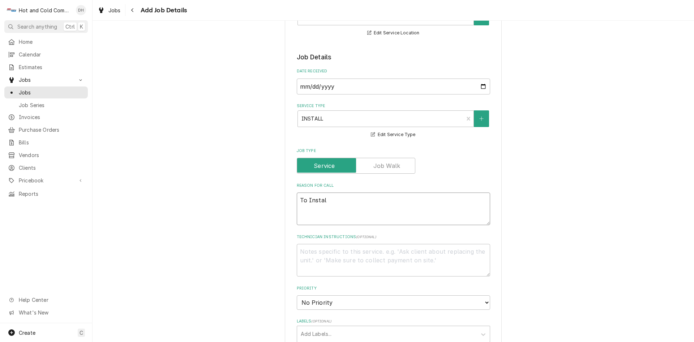
type textarea "To Install"
type textarea "x"
type textarea "To Install"
type textarea "x"
type textarea "To Install p"
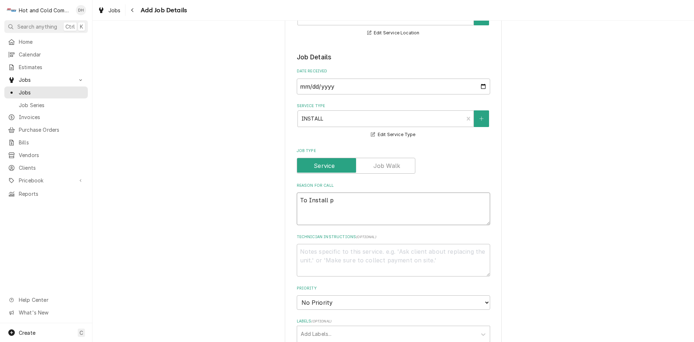
type textarea "x"
type textarea "To Install pa"
type textarea "x"
type textarea "To Install par"
type textarea "x"
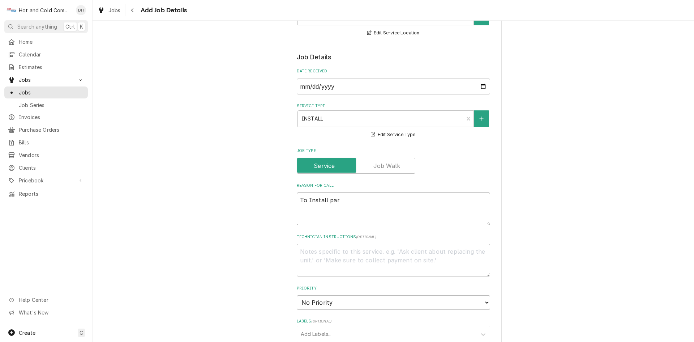
type textarea "To Install part"
type textarea "x"
type textarea "To Install parti"
type textarea "x"
type textarea "To Install partit"
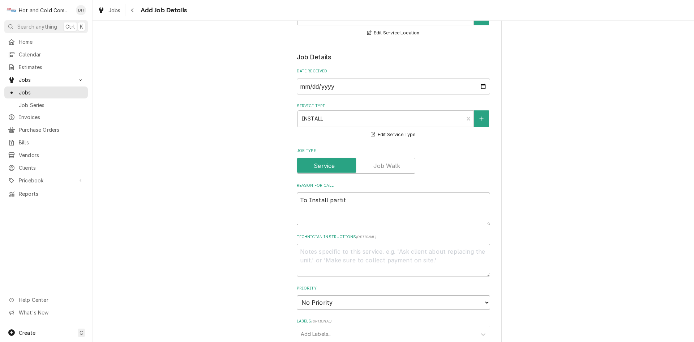
type textarea "x"
type textarea "To Install partiti"
type textarea "x"
type textarea "To Install partitio"
type textarea "x"
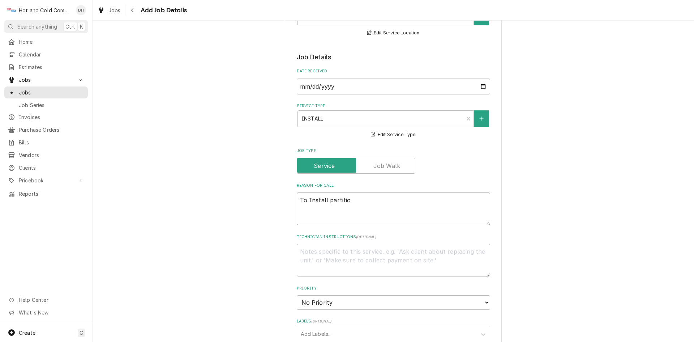
type textarea "To Install partition"
type textarea "x"
type textarea "To Install partition"
type textarea "x"
type textarea "To Install partition i"
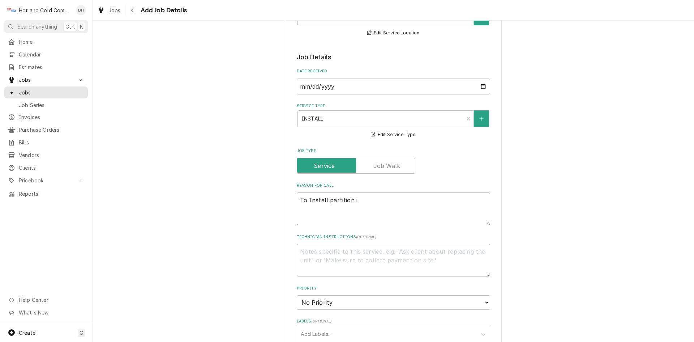
type textarea "x"
type textarea "To Install partition in"
type textarea "x"
type textarea "To Install partition in"
type textarea "x"
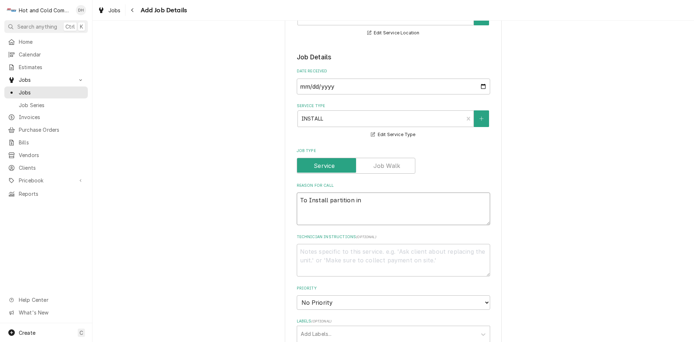
type textarea "To Install partition in V"
type textarea "x"
type textarea "To Install partition in Va"
type textarea "x"
type textarea "To Install partition in Van"
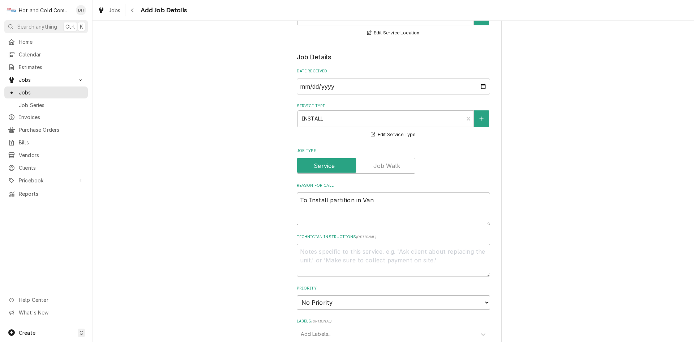
type textarea "x"
type textarea "To Install partition in Van"
type textarea "x"
type textarea "To Install partition in Van w"
type textarea "x"
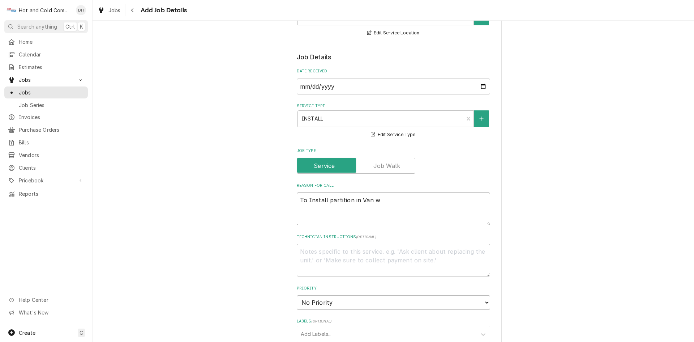
type textarea "To Install partition in Van wi"
type textarea "x"
type textarea "To Install partition in Van wit"
type textarea "x"
type textarea "To Install partition in Van with"
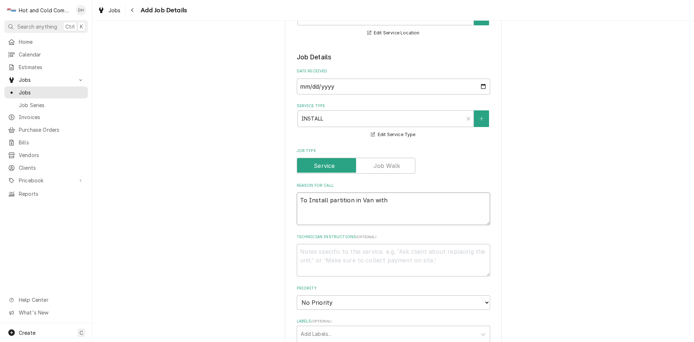
type textarea "x"
type textarea "To Install partition in Van with"
type textarea "x"
type textarea "To Install partition in Van with D"
type textarea "x"
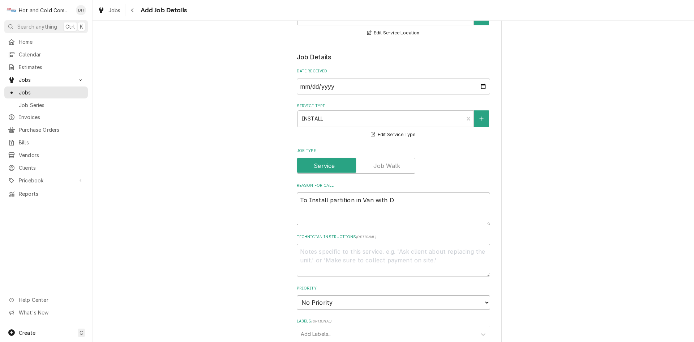
type textarea "To Install partition in Van with Da"
type textarea "x"
type textarea "To Install partition in Van with Dav"
type textarea "x"
type textarea "To Install partition in Van with Davi"
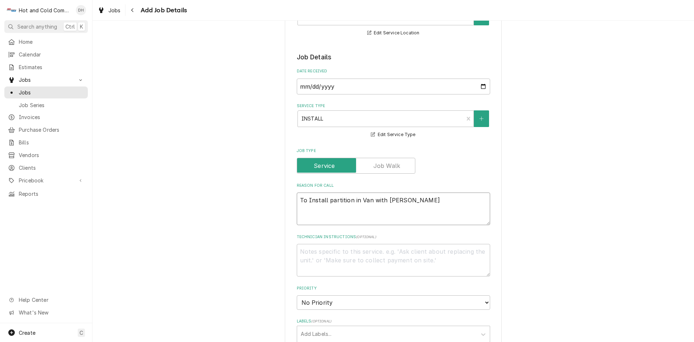
type textarea "x"
type textarea "To Install partition in Van with David"
type textarea "x"
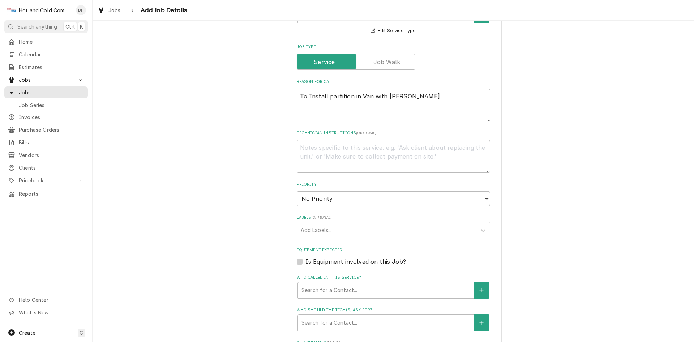
scroll to position [241, 0]
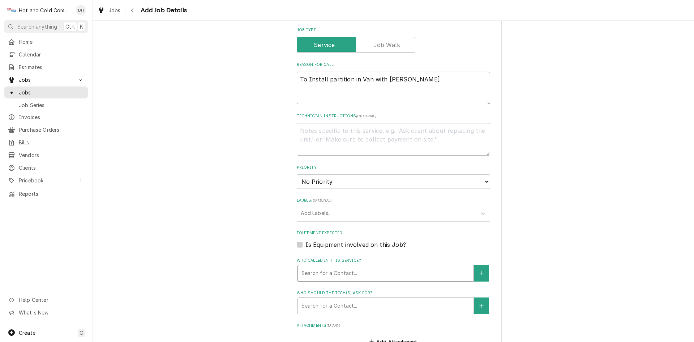
type textarea "To Install partition in Van with David"
click at [334, 273] on div "Who called in this service?" at bounding box center [386, 272] width 168 height 13
type textarea "x"
type input "D"
type textarea "x"
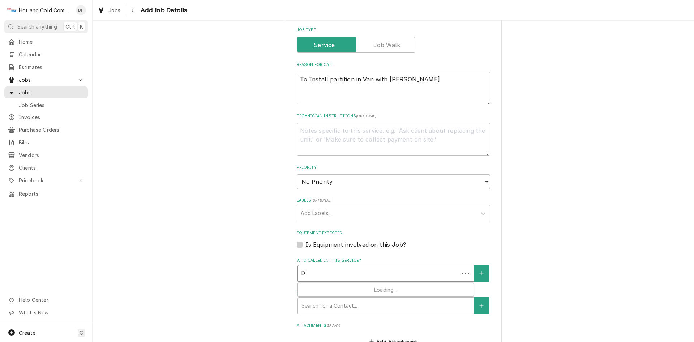
type input "Da"
type textarea "x"
type input "Dar"
type textarea "x"
type input "Dary"
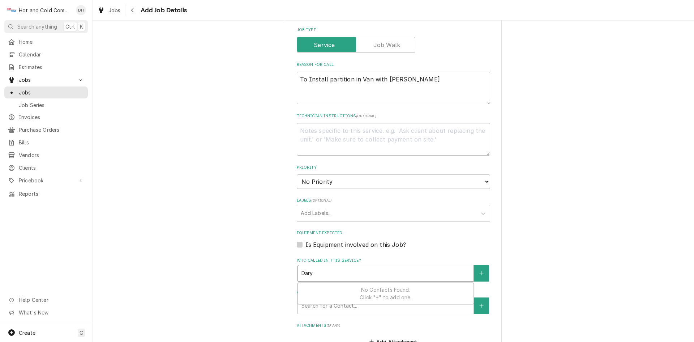
type textarea "x"
type input "Daryl"
click at [481, 272] on button "Who called in this service?" at bounding box center [481, 273] width 15 height 17
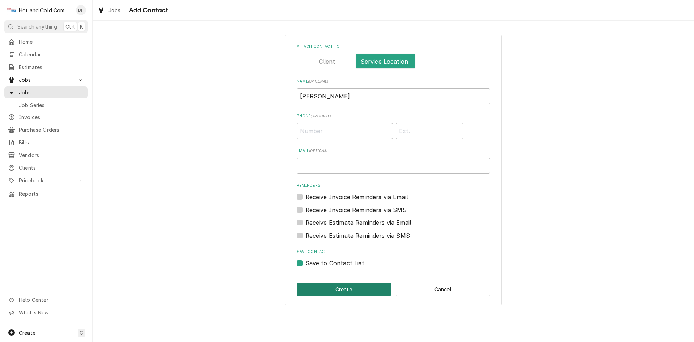
click at [358, 289] on button "Create" at bounding box center [344, 288] width 94 height 13
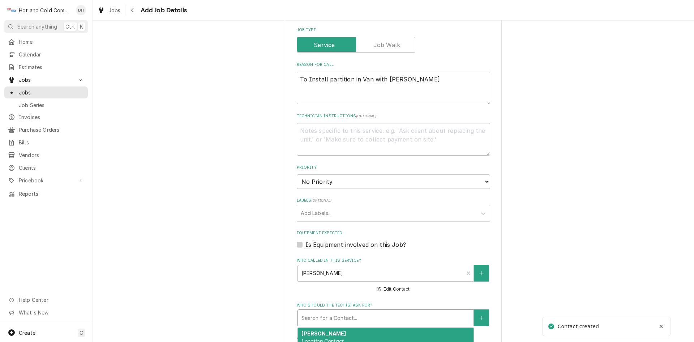
click at [342, 320] on div "Who should the tech(s) ask for?" at bounding box center [386, 317] width 168 height 13
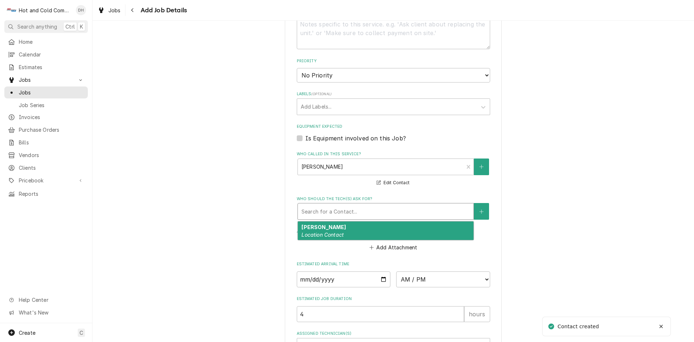
scroll to position [362, 0]
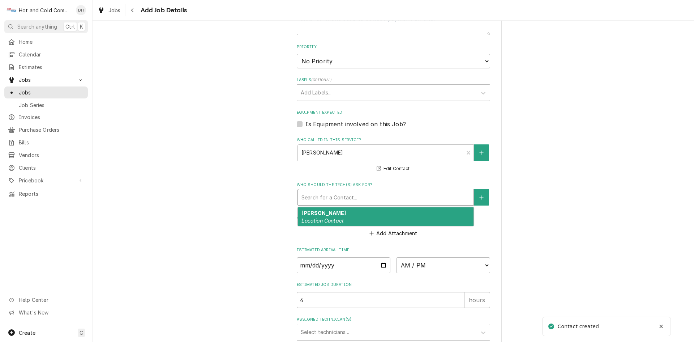
click at [317, 220] on em "Location Contact" at bounding box center [323, 220] width 42 height 6
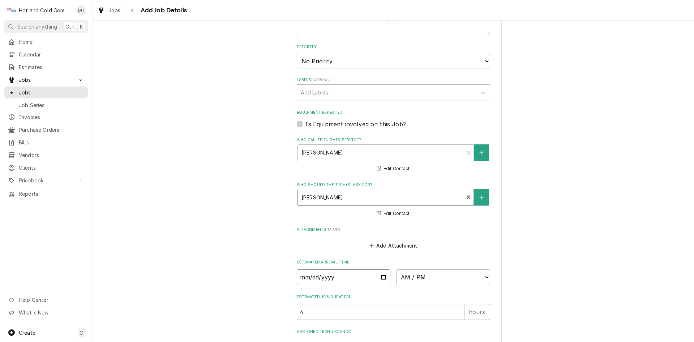
click at [381, 276] on input "Date" at bounding box center [344, 277] width 94 height 16
type textarea "x"
type input "2025-10-06"
type textarea "x"
click at [483, 277] on select "AM / PM 6:00 AM 6:15 AM 6:30 AM 6:45 AM 7:00 AM 7:15 AM 7:30 AM 7:45 AM 8:00 AM…" at bounding box center [443, 277] width 94 height 16
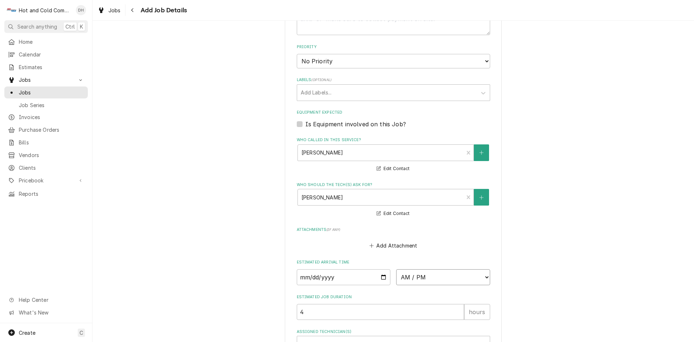
select select "08:00:00"
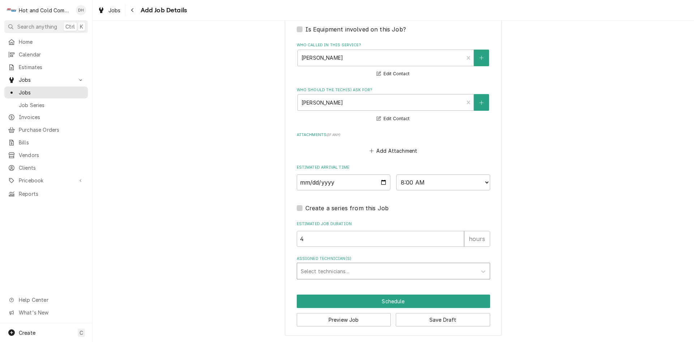
click at [342, 269] on div "Assigned Technician(s)" at bounding box center [387, 270] width 172 height 13
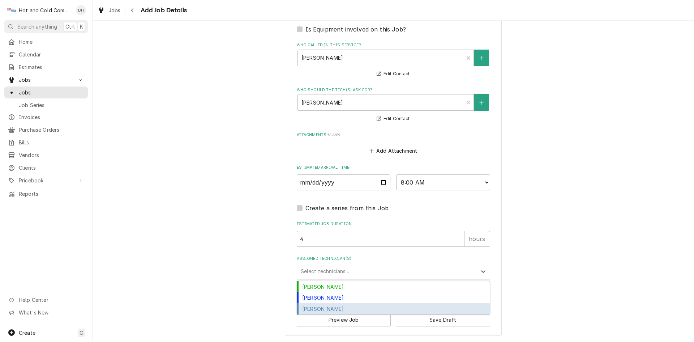
click at [354, 308] on div "Jason Thomason" at bounding box center [393, 308] width 193 height 11
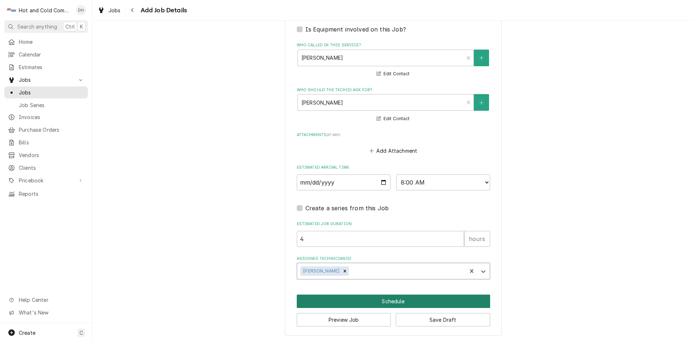
click at [402, 303] on button "Schedule" at bounding box center [393, 300] width 193 height 13
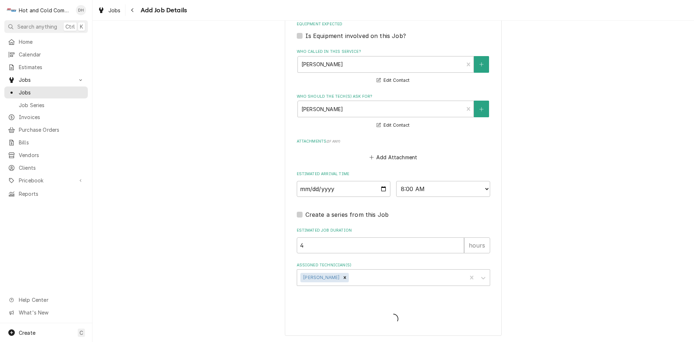
scroll to position [450, 0]
type textarea "x"
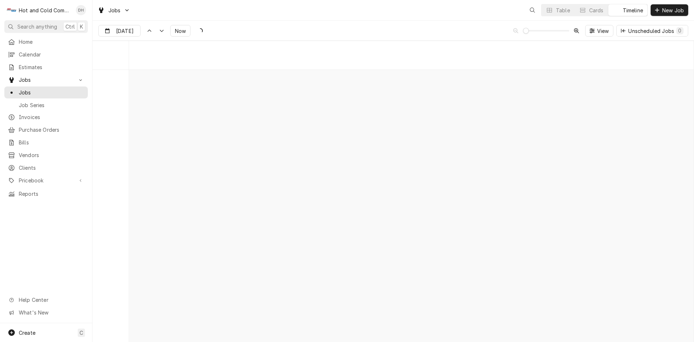
scroll to position [5665, 0]
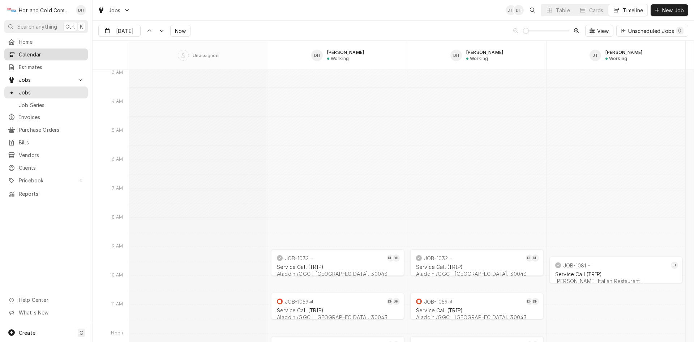
click at [46, 54] on span "Calendar" at bounding box center [51, 55] width 65 height 8
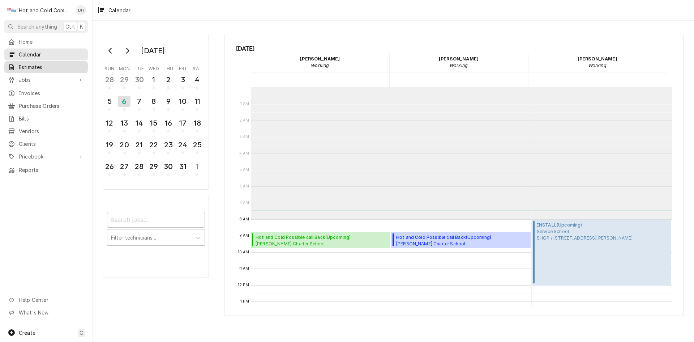
scroll to position [132, 0]
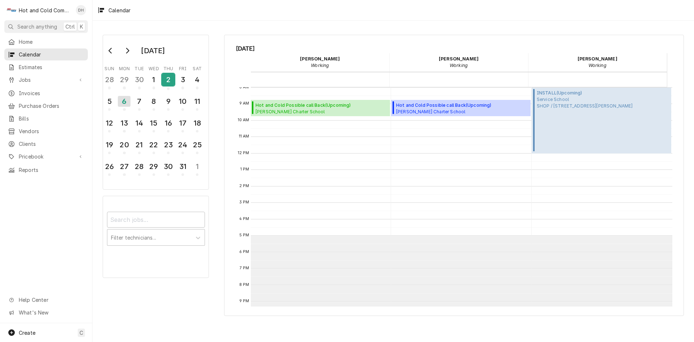
click at [171, 84] on div "2" at bounding box center [168, 79] width 13 height 12
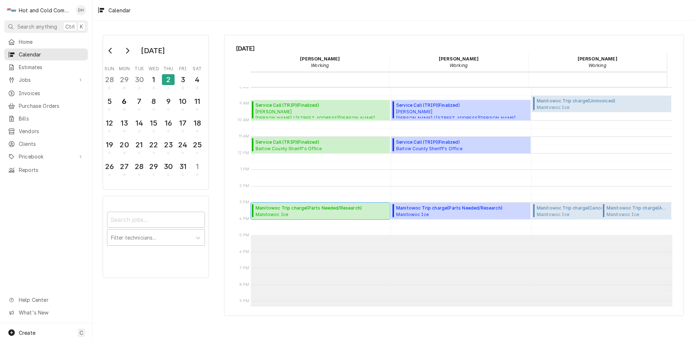
click at [294, 214] on span "Manitowoc Ice Arby's #08349 / [STREET_ADDRESS]" at bounding box center [309, 214] width 106 height 6
click at [123, 111] on div "6" at bounding box center [124, 103] width 13 height 18
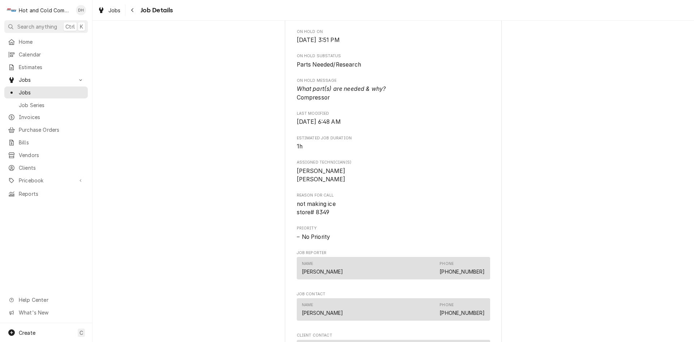
scroll to position [723, 0]
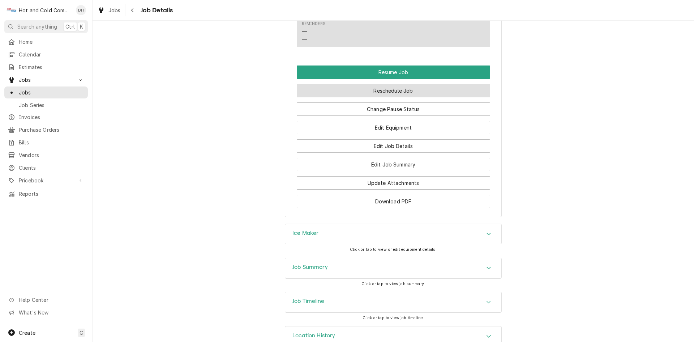
click at [407, 84] on button "Reschedule Job" at bounding box center [393, 90] width 193 height 13
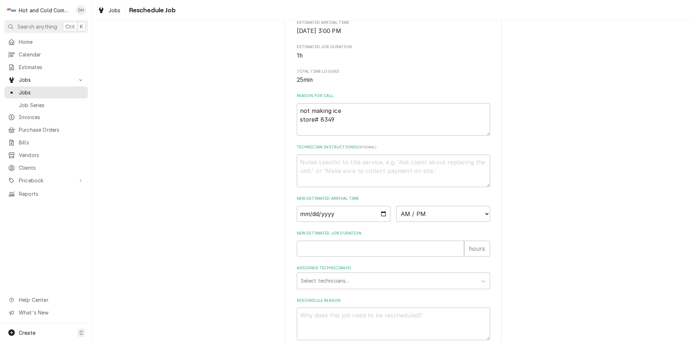
scroll to position [199, 0]
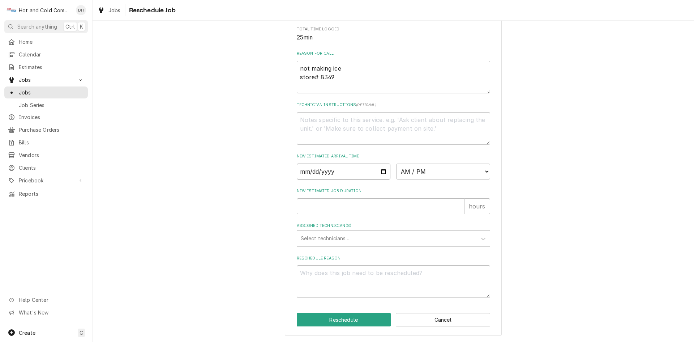
click at [382, 172] on input "Date" at bounding box center [344, 171] width 94 height 16
type textarea "x"
type input "2025-10-06"
click at [482, 170] on select "AM / PM 6:00 AM 6:15 AM 6:30 AM 6:45 AM 7:00 AM 7:15 AM 7:30 AM 7:45 AM 8:00 AM…" at bounding box center [443, 171] width 94 height 16
select select "08:00:00"
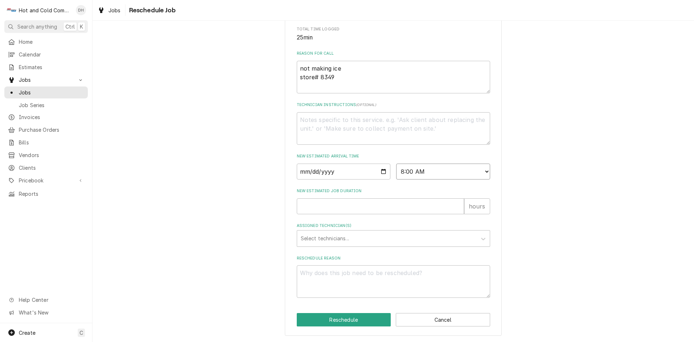
click at [396, 163] on select "AM / PM 6:00 AM 6:15 AM 6:30 AM 6:45 AM 7:00 AM 7:15 AM 7:30 AM 7:45 AM 8:00 AM…" at bounding box center [443, 171] width 94 height 16
click at [320, 210] on input "New Estimated Job Duration" at bounding box center [380, 206] width 167 height 16
type textarea "x"
type input "1"
click at [343, 236] on div "Assigned Technician(s)" at bounding box center [387, 238] width 172 height 13
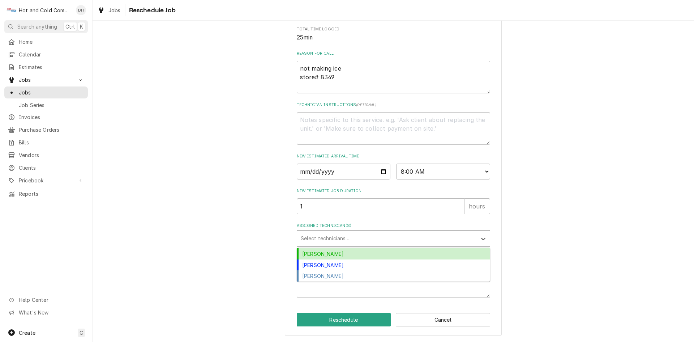
click at [347, 253] on div "Daryl Harris" at bounding box center [393, 253] width 193 height 11
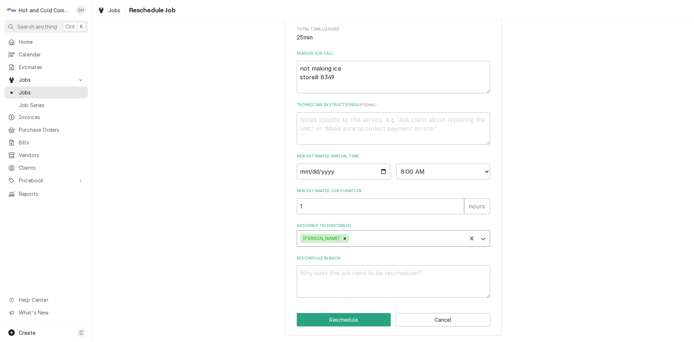
click at [373, 239] on div "Assigned Technician(s)" at bounding box center [406, 238] width 113 height 13
click at [332, 255] on div "David Harris" at bounding box center [393, 253] width 193 height 11
click at [324, 279] on textarea "Reschedule Reason" at bounding box center [393, 281] width 193 height 33
type textarea "x"
type textarea "l"
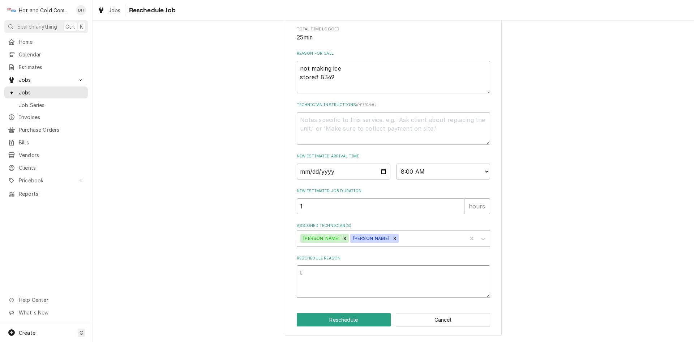
type textarea "x"
type textarea "lo"
type textarea "x"
type textarea "loo"
type textarea "x"
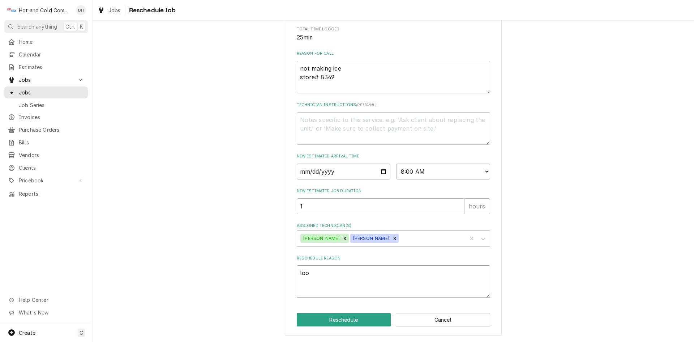
type textarea "look"
type textarea "x"
type textarea "look"
type textarea "x"
type textarea "look u"
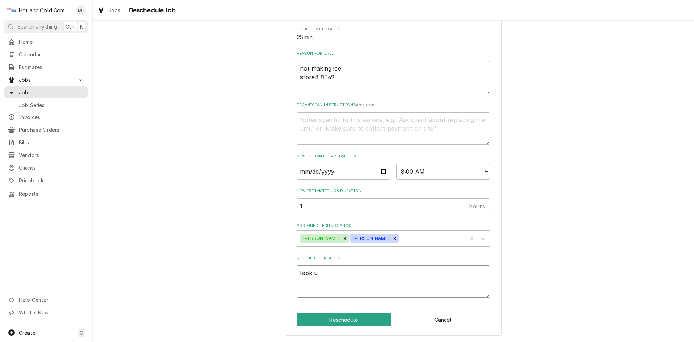
type textarea "x"
type textarea "look up"
type textarea "x"
type textarea "look up"
type textarea "x"
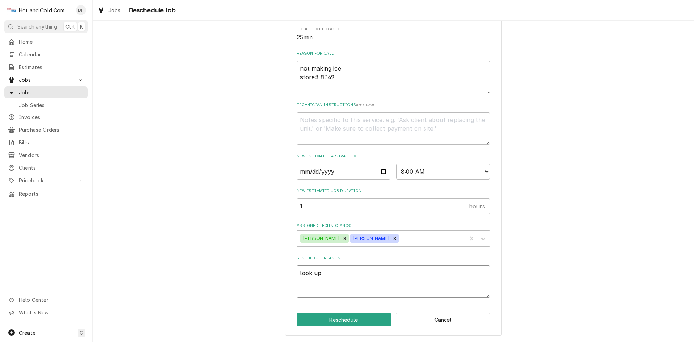
type textarea "look up p"
type textarea "x"
type textarea "look up pa"
type textarea "x"
type textarea "look up par"
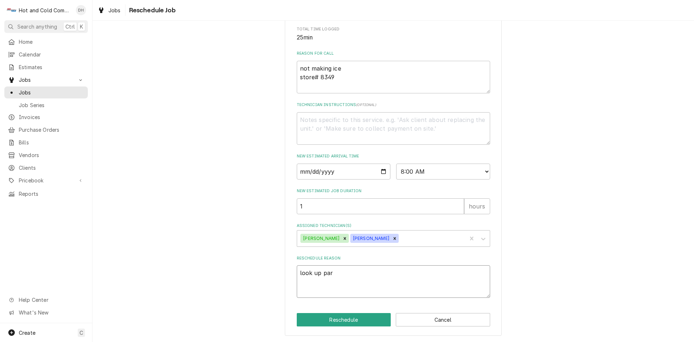
type textarea "x"
type textarea "look up part"
type textarea "x"
type textarea "look up parts"
type textarea "x"
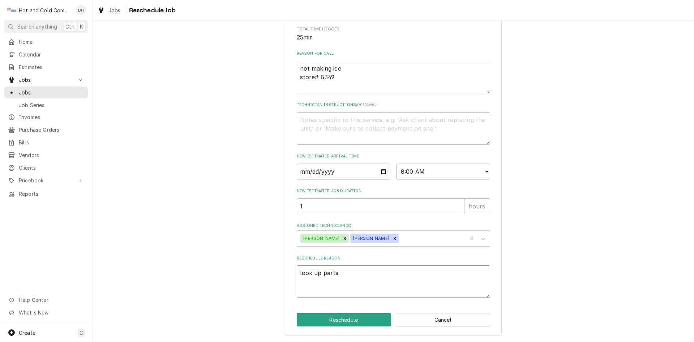
type textarea "look up parts"
type textarea "x"
type textarea "look up parts a"
type textarea "x"
type textarea "look up parts an"
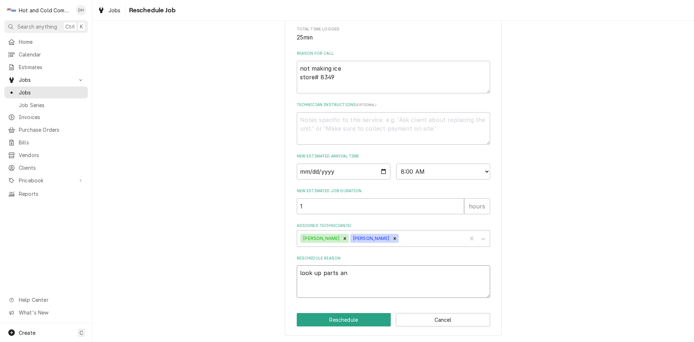
type textarea "x"
type textarea "look up parts and"
type textarea "x"
type textarea "look up parts and"
type textarea "x"
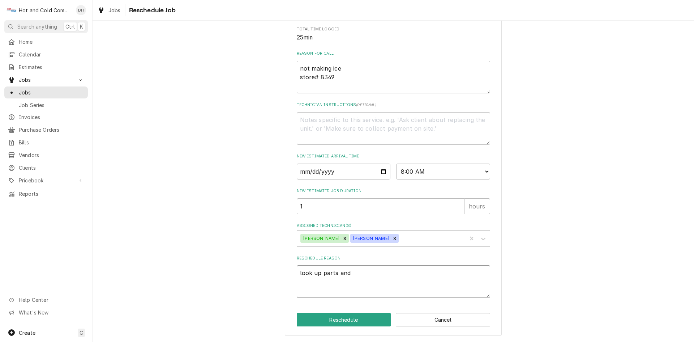
type textarea "look up parts and f"
type textarea "x"
type textarea "look up parts and fi"
type textarea "x"
type textarea "look up parts and fin"
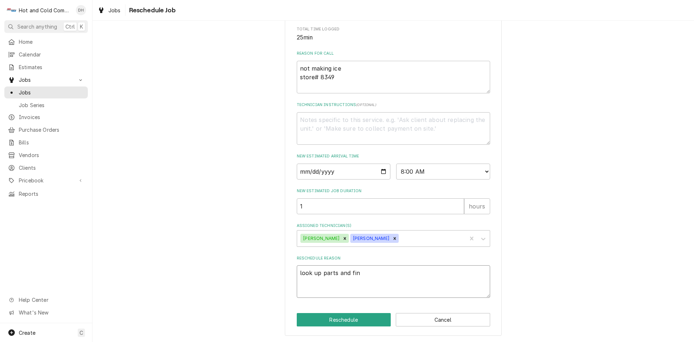
type textarea "x"
type textarea "look up parts and find"
type textarea "x"
type textarea "look up parts and find"
type textarea "x"
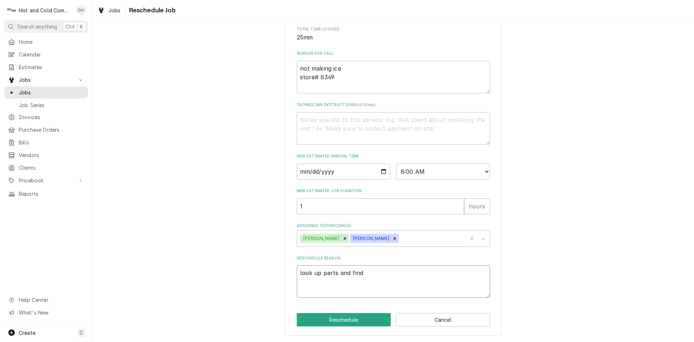
type textarea "look up parts and find t"
type textarea "x"
type textarea "look up parts and find th"
type textarea "x"
type textarea "look up parts and find the"
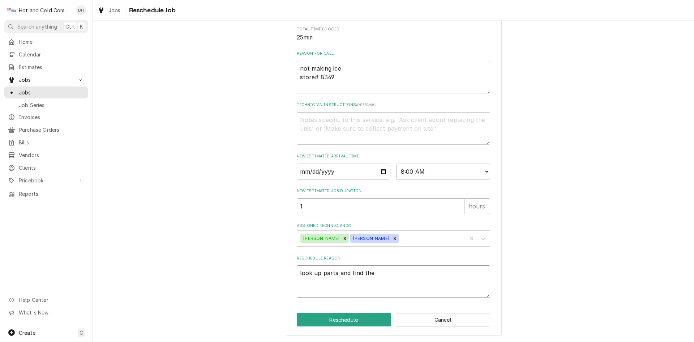
type textarea "x"
type textarea "look up parts and find them"
click at [358, 322] on button "Reschedule" at bounding box center [344, 319] width 94 height 13
type textarea "x"
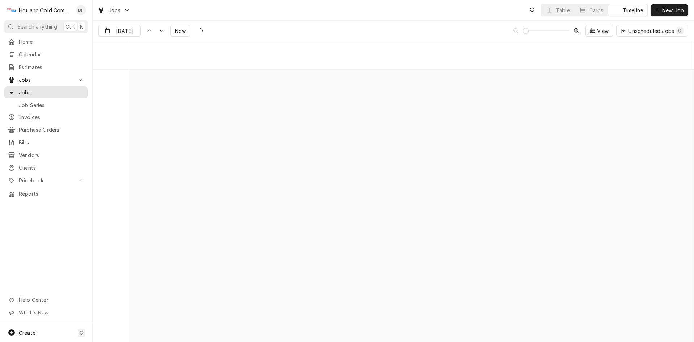
scroll to position [5665, 0]
